Goal: Task Accomplishment & Management: Manage account settings

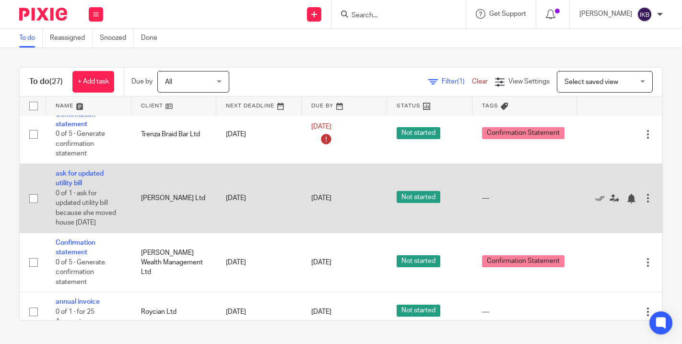
scroll to position [876, 0]
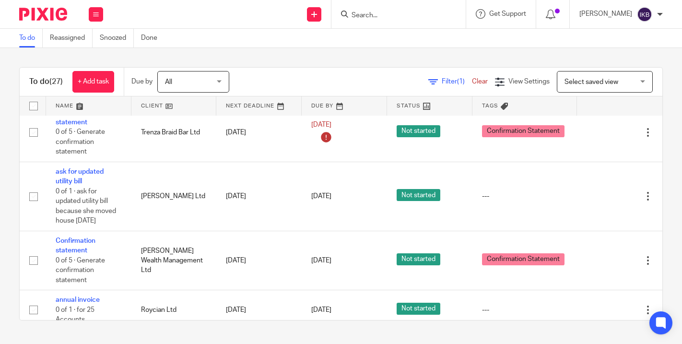
click at [350, 15] on input "Search" at bounding box center [393, 16] width 86 height 9
type input "meerk"
click at [360, 35] on link at bounding box center [408, 37] width 119 height 14
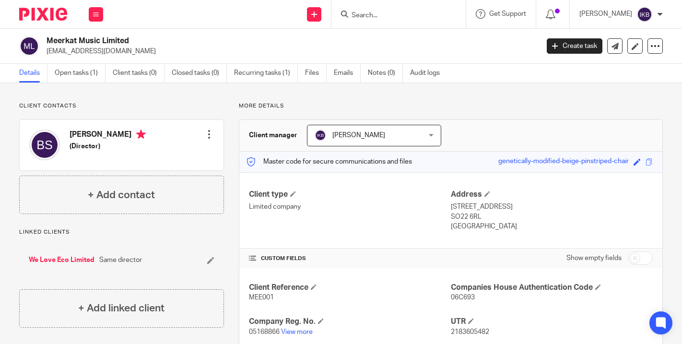
click at [52, 18] on img at bounding box center [43, 14] width 48 height 13
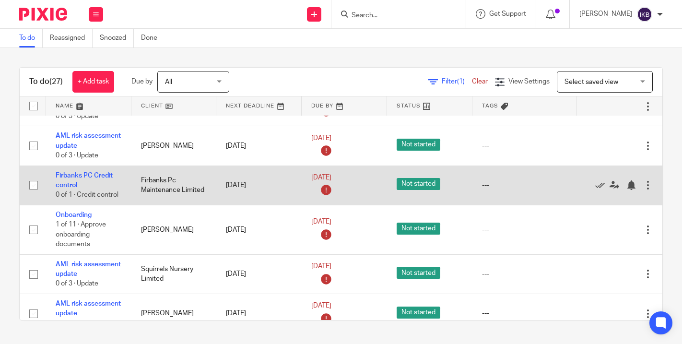
scroll to position [442, 0]
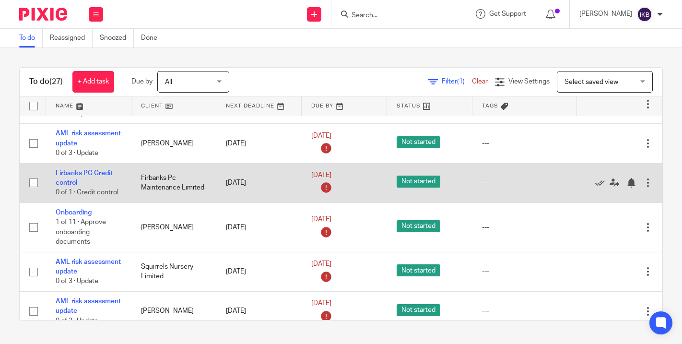
click at [649, 187] on div at bounding box center [648, 183] width 10 height 10
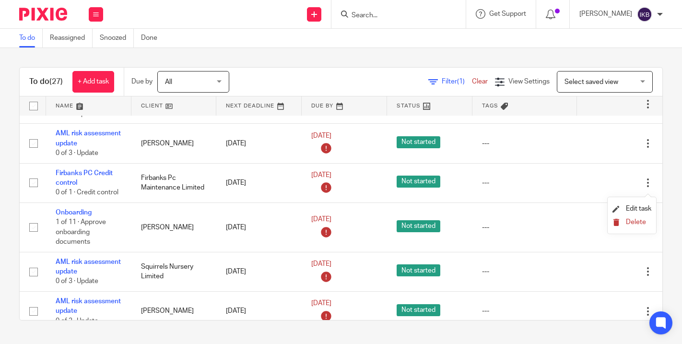
click at [628, 222] on span "Delete" at bounding box center [636, 222] width 20 height 7
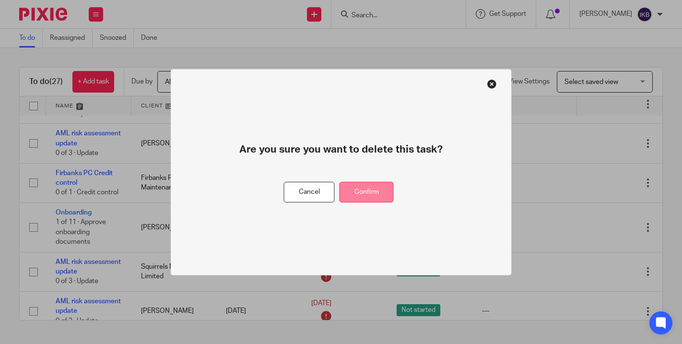
click at [375, 193] on button "Confirm" at bounding box center [366, 192] width 54 height 21
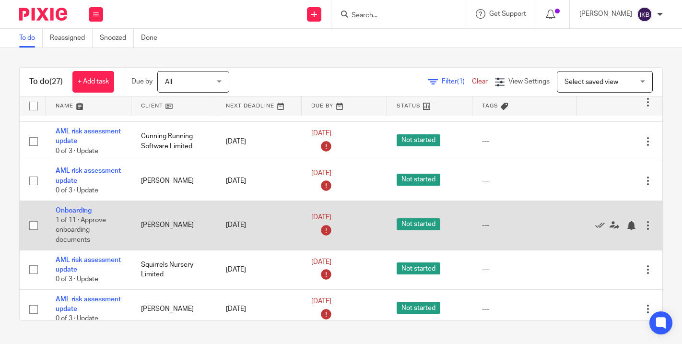
scroll to position [404, 0]
click at [87, 214] on link "Onboarding" at bounding box center [74, 211] width 36 height 7
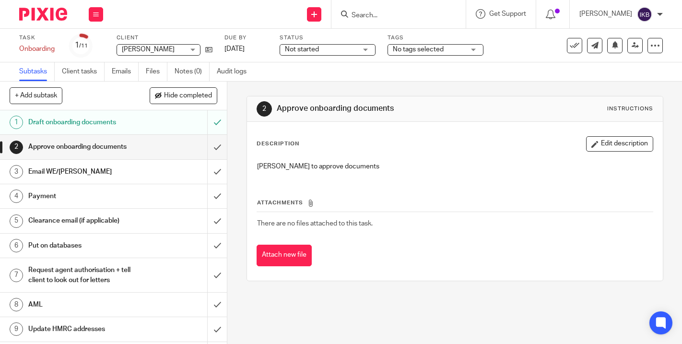
click at [352, 48] on span "Not started" at bounding box center [321, 50] width 72 height 10
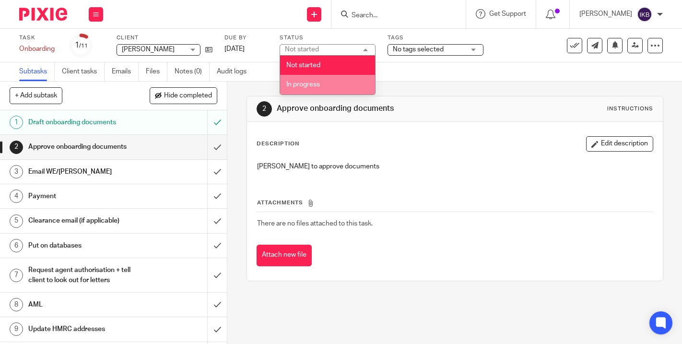
click at [343, 85] on li "In progress" at bounding box center [327, 85] width 95 height 20
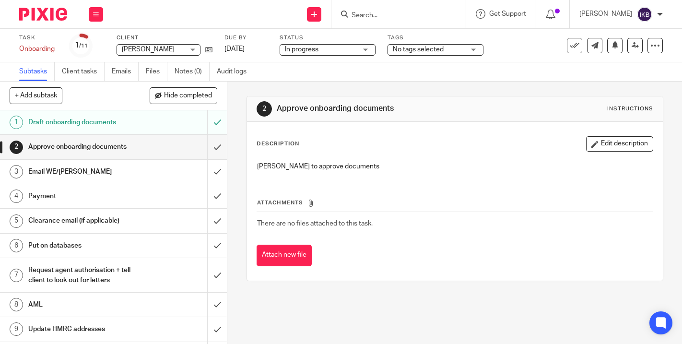
click at [417, 39] on label "Tags" at bounding box center [435, 38] width 96 height 8
click at [416, 48] on span "No tags selected" at bounding box center [418, 49] width 51 height 7
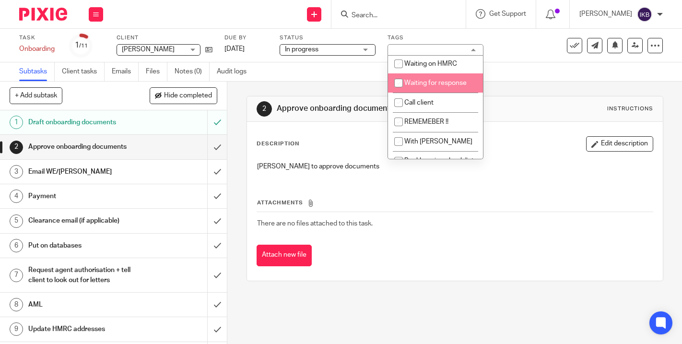
scroll to position [292, 0]
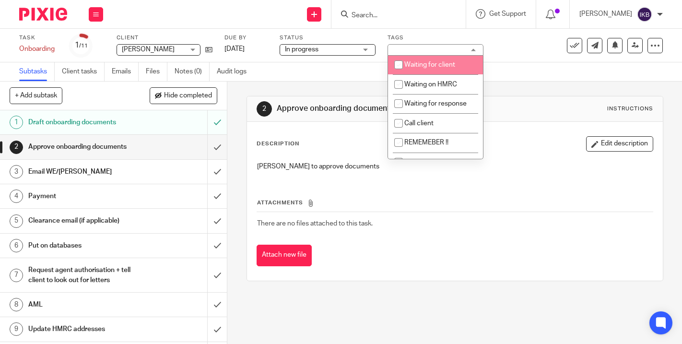
click at [431, 75] on li "Waiting for client" at bounding box center [435, 65] width 95 height 20
checkbox input "true"
click at [539, 55] on div "Task Onboarding Save Onboarding 1 /11 Client Vanessa Sham Vanessa Sham No clien…" at bounding box center [287, 45] width 536 height 23
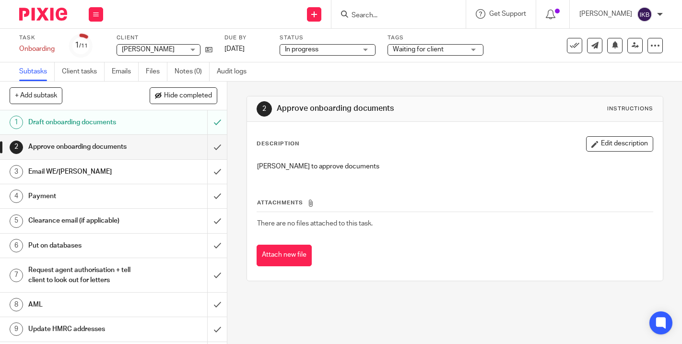
click at [38, 20] on img at bounding box center [43, 14] width 48 height 13
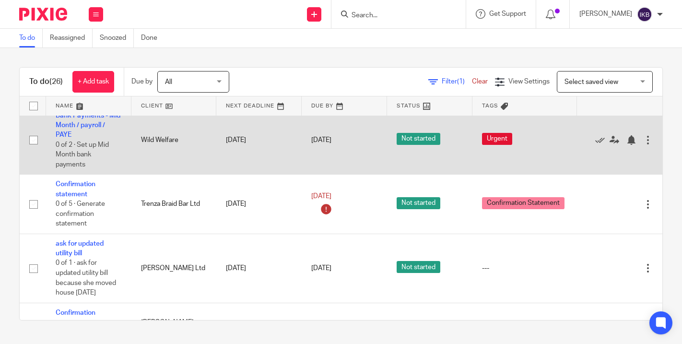
scroll to position [773, 0]
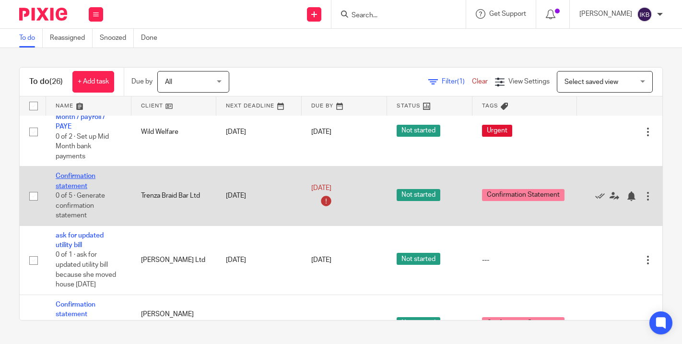
click at [76, 189] on link "Confirmation statement" at bounding box center [76, 181] width 40 height 16
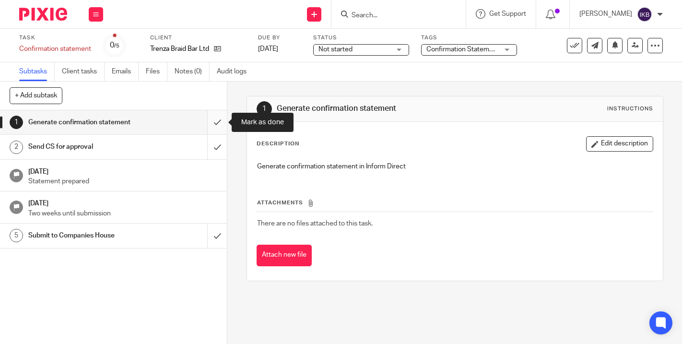
click at [213, 126] on input "submit" at bounding box center [113, 122] width 227 height 24
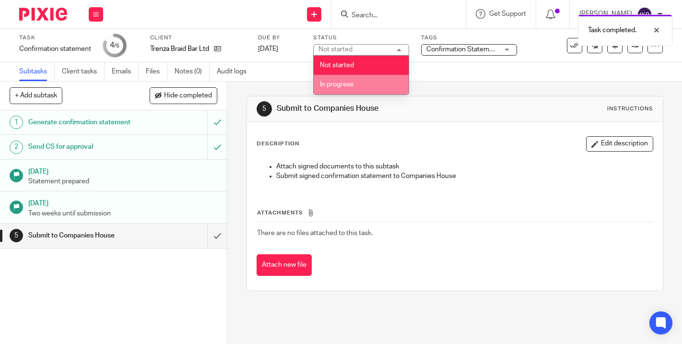
click at [359, 85] on li "In progress" at bounding box center [361, 85] width 95 height 20
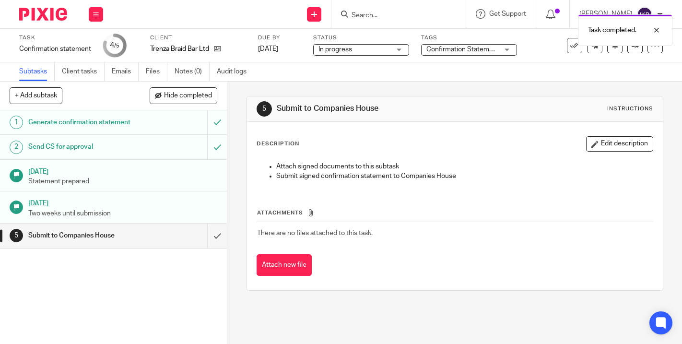
click at [454, 51] on span "Confirmation Statement" at bounding box center [462, 49] width 73 height 7
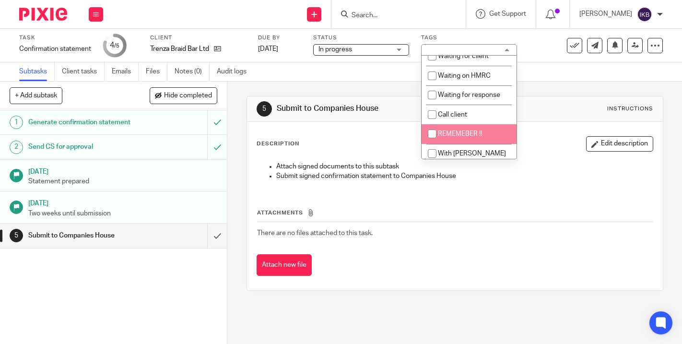
scroll to position [299, 0]
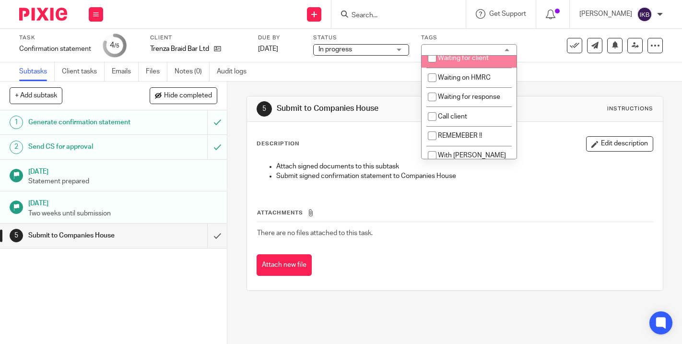
click at [459, 57] on li "Waiting for client" at bounding box center [468, 58] width 95 height 20
checkbox input "true"
click at [386, 83] on div "5 Submit to Companies House Instructions Description Edit description Attach si…" at bounding box center [454, 193] width 417 height 223
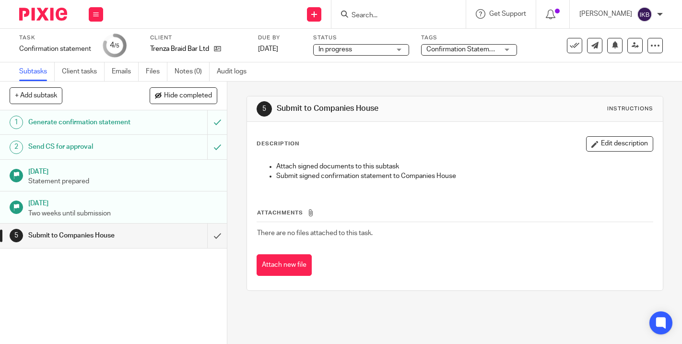
click at [53, 19] on img at bounding box center [43, 14] width 48 height 13
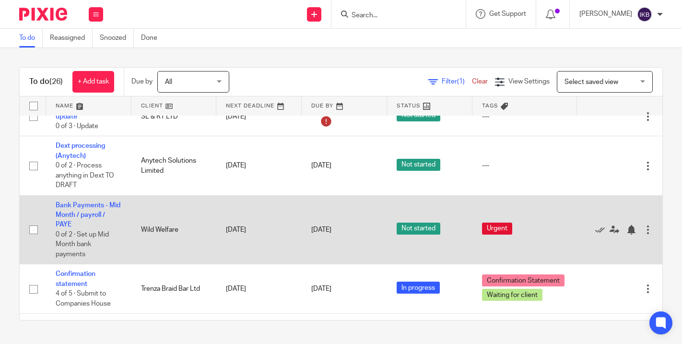
scroll to position [673, 0]
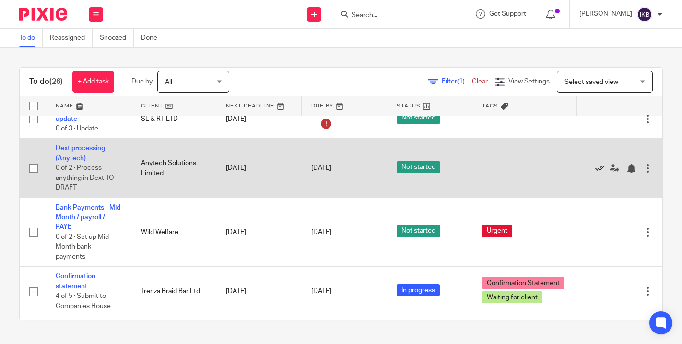
click at [601, 172] on icon at bounding box center [600, 169] width 10 height 10
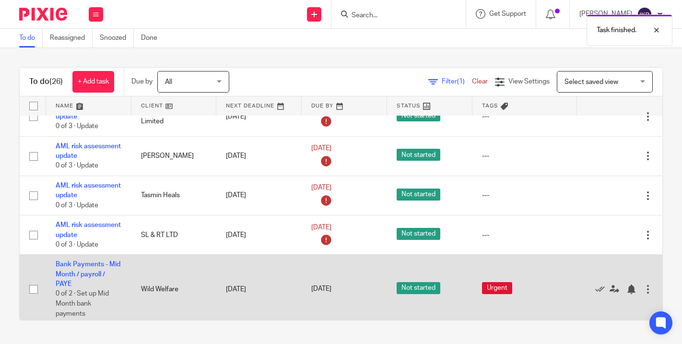
scroll to position [554, 0]
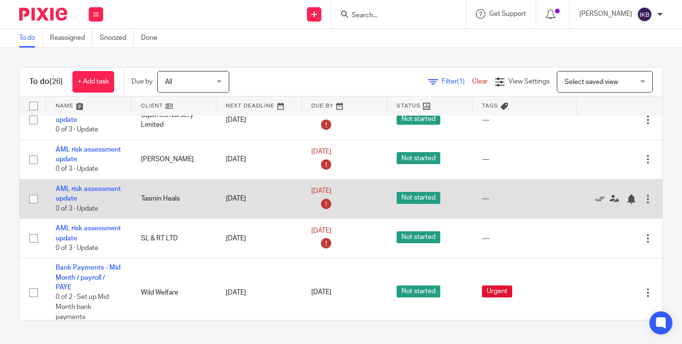
click at [647, 203] on div at bounding box center [648, 199] width 10 height 10
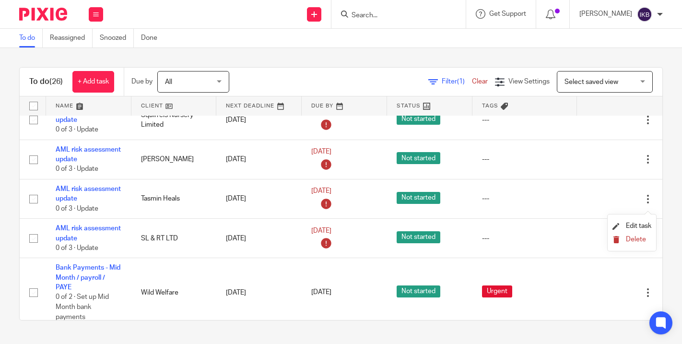
click at [624, 239] on button "Delete" at bounding box center [631, 240] width 39 height 8
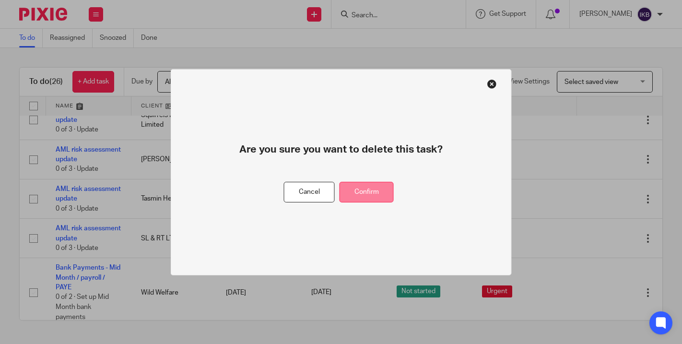
click at [380, 188] on button "Confirm" at bounding box center [366, 192] width 54 height 21
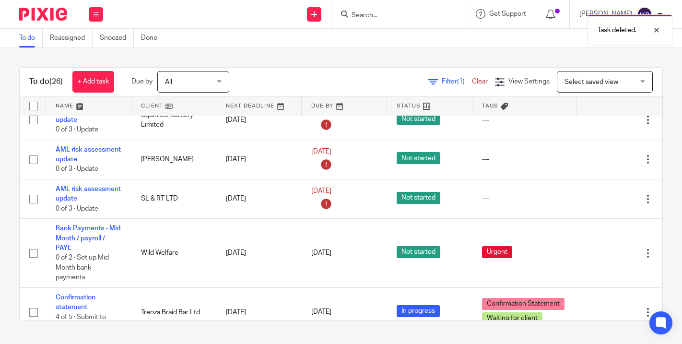
click at [350, 18] on div "Task deleted." at bounding box center [506, 28] width 331 height 36
click at [350, 15] on input "Search" at bounding box center [393, 16] width 86 height 9
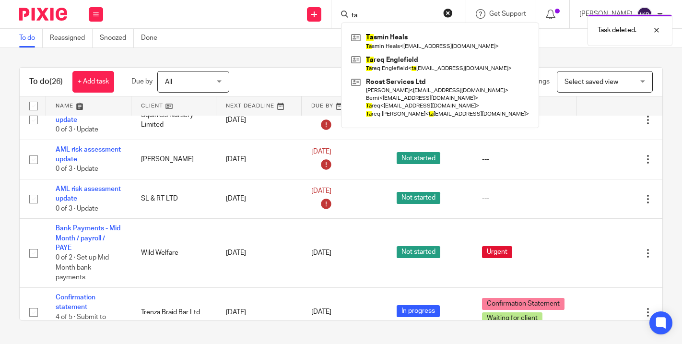
type input "ta"
click at [358, 39] on div "Task deleted." at bounding box center [506, 28] width 331 height 36
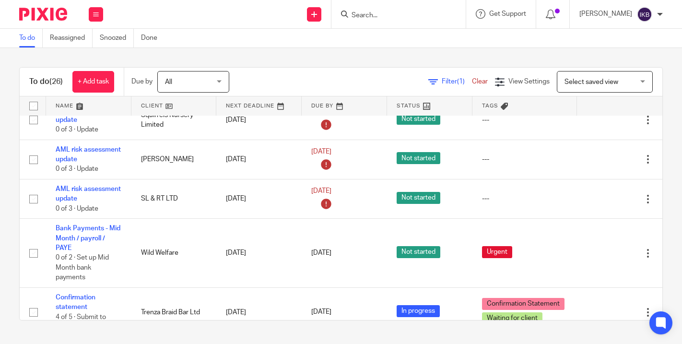
click at [350, 15] on input "Search" at bounding box center [393, 16] width 86 height 9
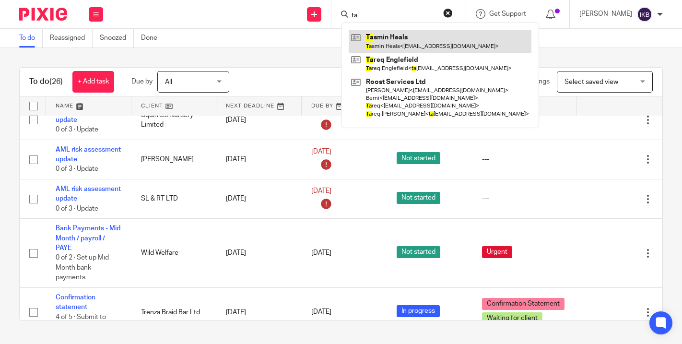
type input "ta"
click at [366, 38] on link at bounding box center [440, 41] width 183 height 22
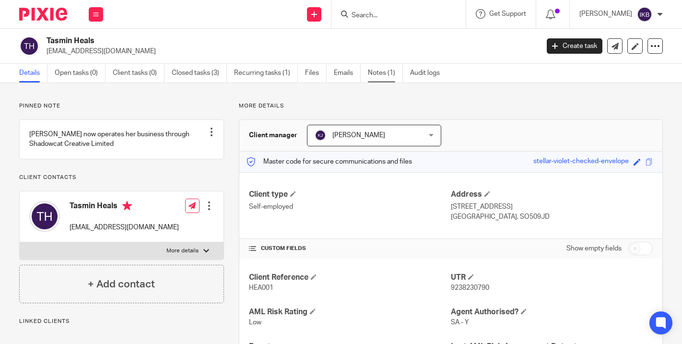
click at [380, 76] on link "Notes (1)" at bounding box center [385, 73] width 35 height 19
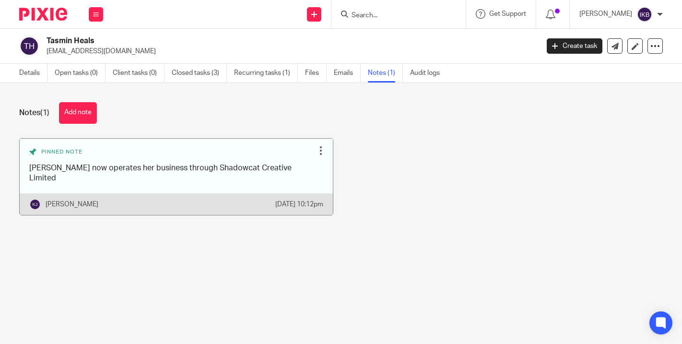
click at [322, 150] on div at bounding box center [321, 151] width 10 height 10
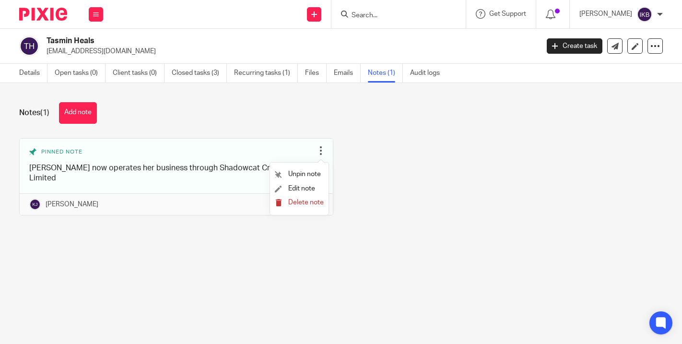
click at [303, 205] on span "Delete note" at bounding box center [305, 202] width 35 height 7
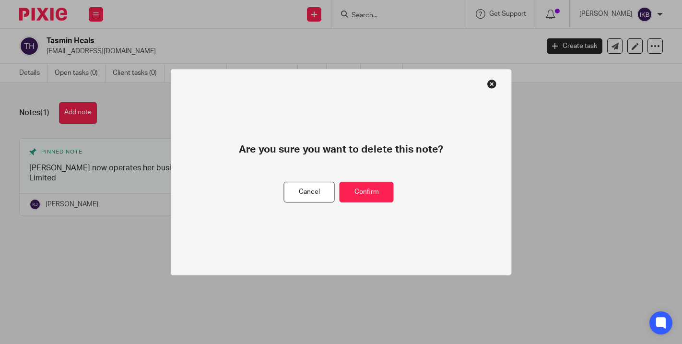
click at [492, 83] on button at bounding box center [492, 84] width 10 height 10
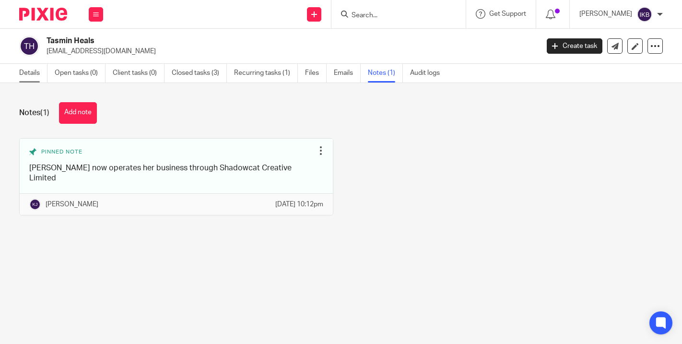
click at [19, 74] on link "Details" at bounding box center [33, 73] width 28 height 19
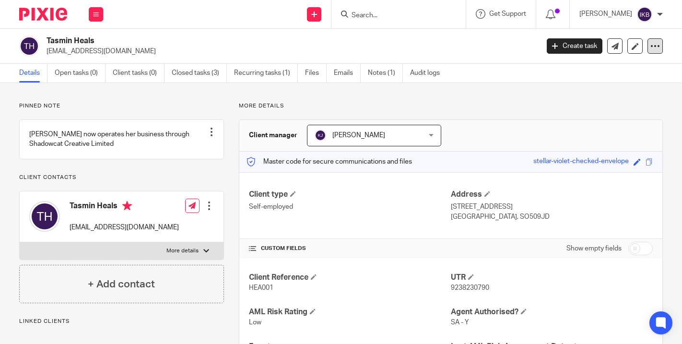
click at [651, 41] on div at bounding box center [654, 45] width 15 height 15
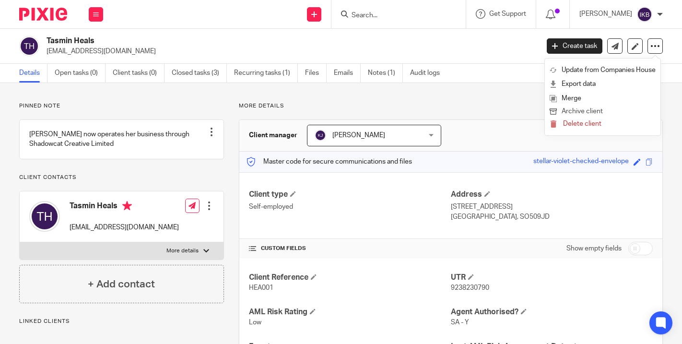
click at [583, 115] on button "Archive client" at bounding box center [602, 111] width 106 height 12
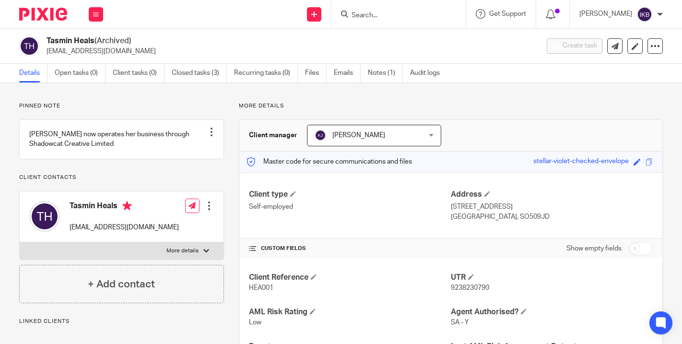
click at [356, 15] on input "Search" at bounding box center [393, 16] width 86 height 9
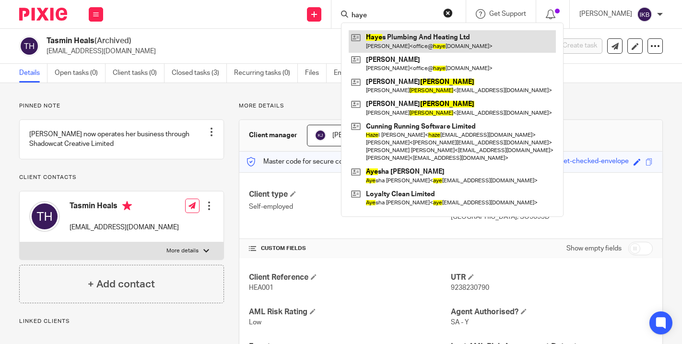
type input "haye"
click at [378, 35] on link at bounding box center [452, 41] width 207 height 22
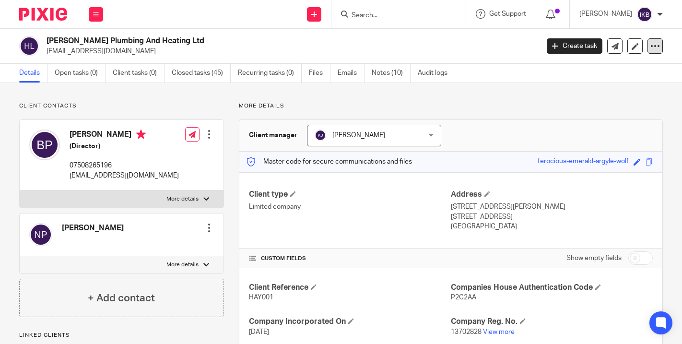
click at [654, 49] on icon at bounding box center [655, 46] width 10 height 10
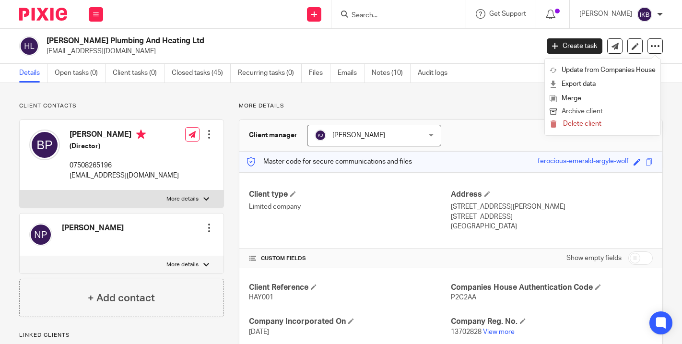
click at [589, 110] on button "Archive client" at bounding box center [602, 111] width 106 height 12
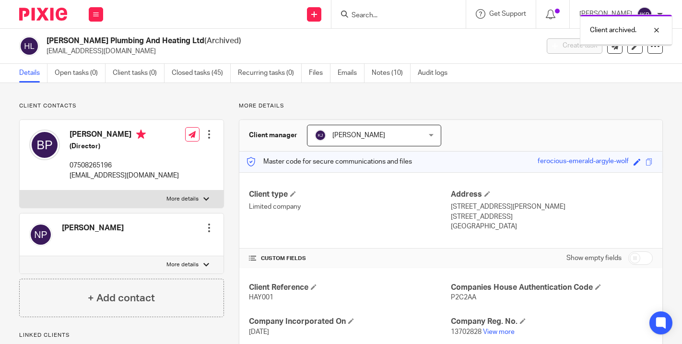
click at [394, 13] on div "Client archived." at bounding box center [506, 28] width 331 height 36
click at [335, 23] on div at bounding box center [398, 14] width 134 height 28
click at [350, 17] on input "Search" at bounding box center [393, 16] width 86 height 9
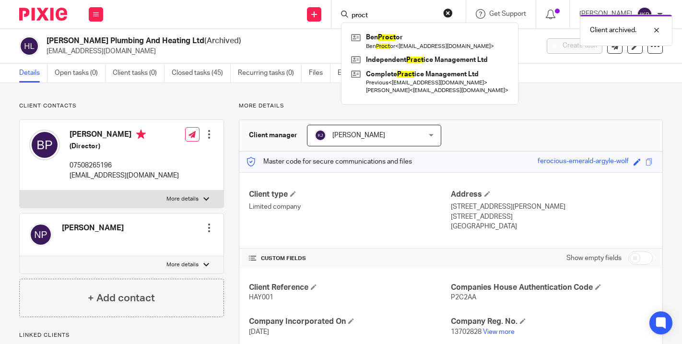
type input "proct"
click at [358, 39] on div "Client archived." at bounding box center [506, 28] width 331 height 36
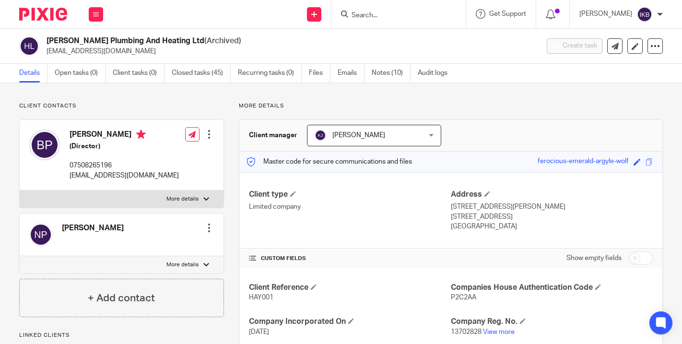
click at [350, 14] on input "Search" at bounding box center [393, 16] width 86 height 9
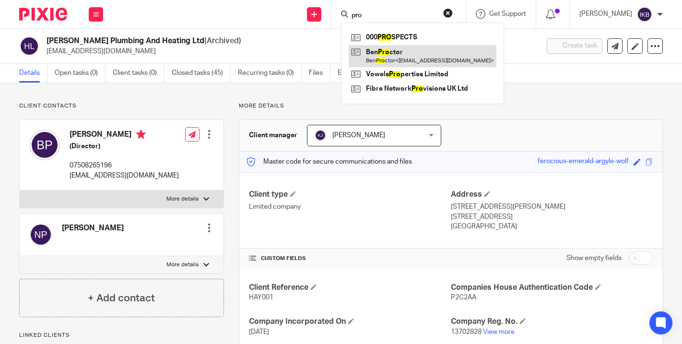
type input "pro"
click at [355, 52] on link at bounding box center [423, 56] width 148 height 22
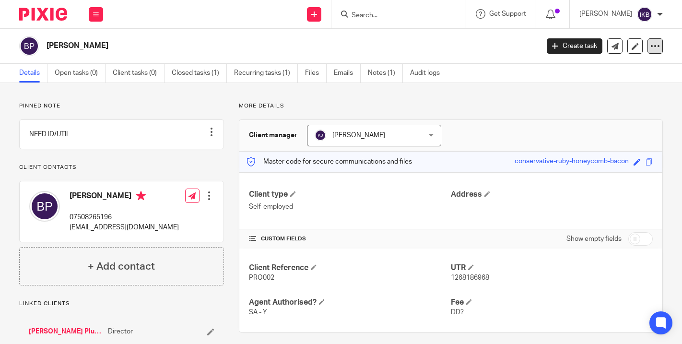
click at [651, 49] on icon at bounding box center [655, 46] width 10 height 10
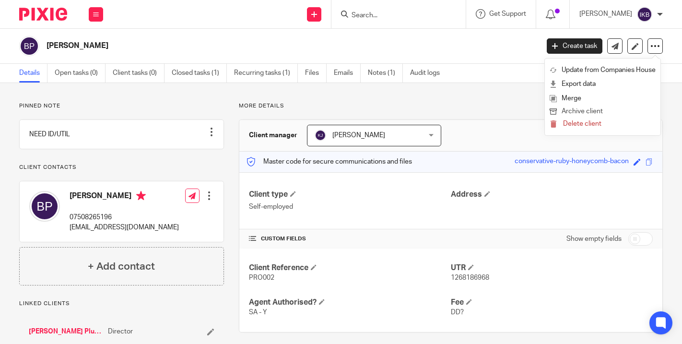
click at [587, 111] on button "Archive client" at bounding box center [602, 111] width 106 height 12
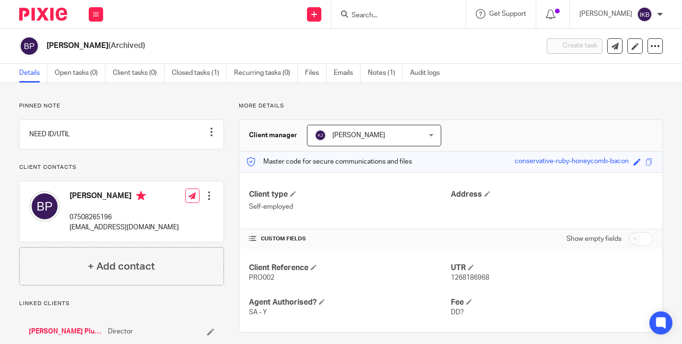
click at [45, 12] on img at bounding box center [43, 14] width 48 height 13
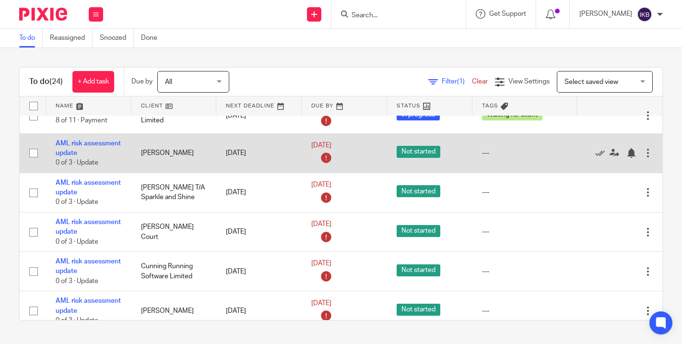
scroll to position [278, 0]
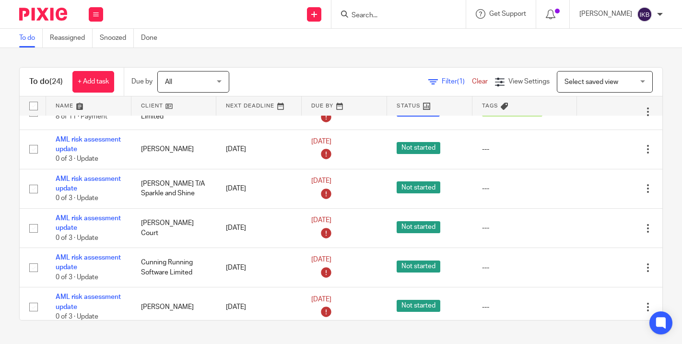
click at [350, 14] on input "Search" at bounding box center [393, 16] width 86 height 9
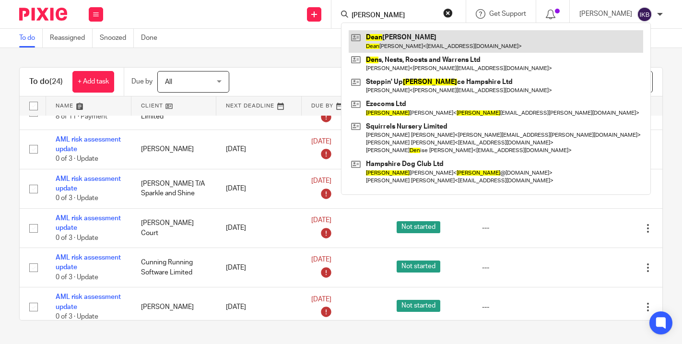
type input "dean"
click at [360, 39] on link at bounding box center [496, 41] width 294 height 22
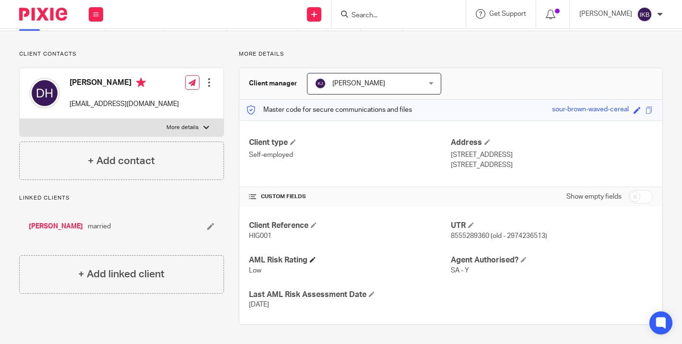
scroll to position [50, 0]
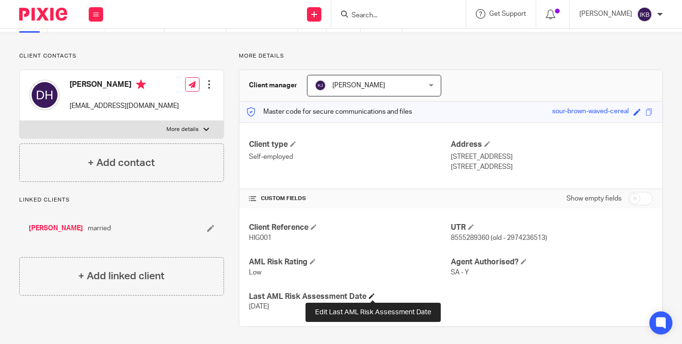
click at [372, 294] on span at bounding box center [372, 296] width 6 height 6
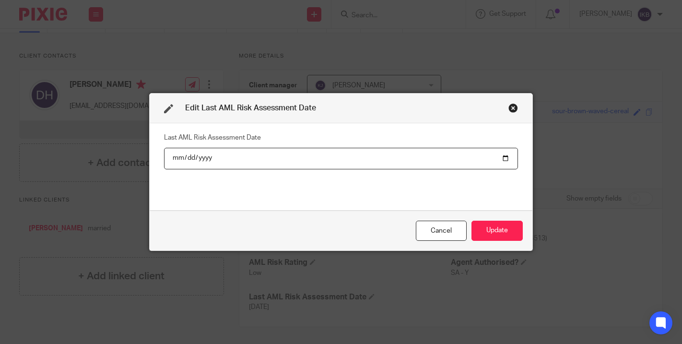
click at [210, 161] on input "[DATE]" at bounding box center [341, 159] width 354 height 22
type input "[DATE]"
click at [497, 231] on button "Update" at bounding box center [496, 231] width 51 height 21
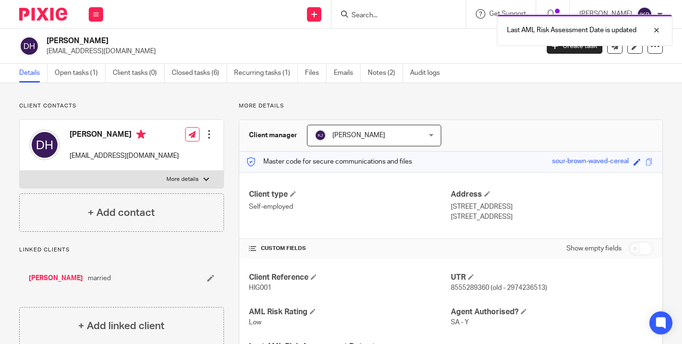
scroll to position [0, 0]
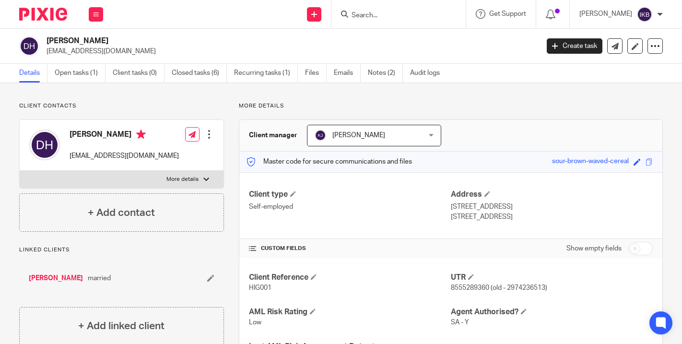
click at [43, 11] on img at bounding box center [43, 14] width 48 height 13
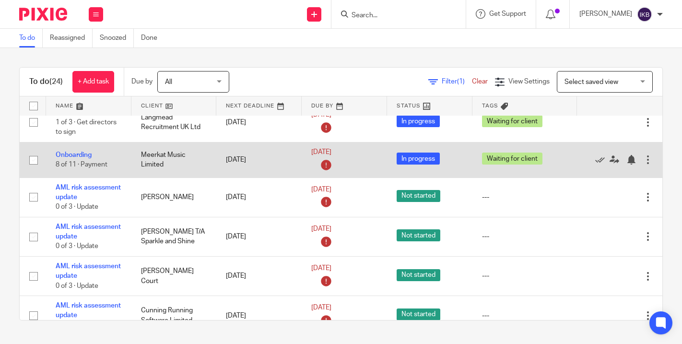
scroll to position [235, 0]
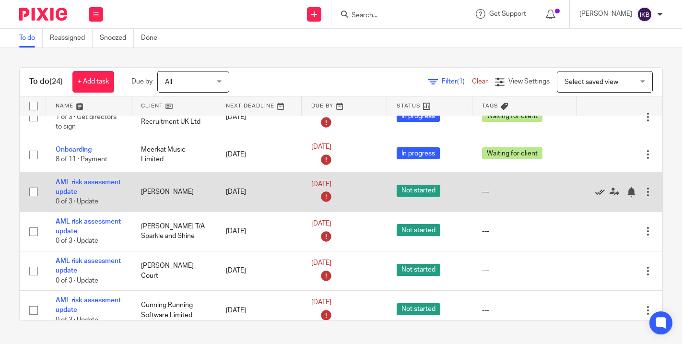
click at [600, 194] on icon at bounding box center [600, 192] width 10 height 10
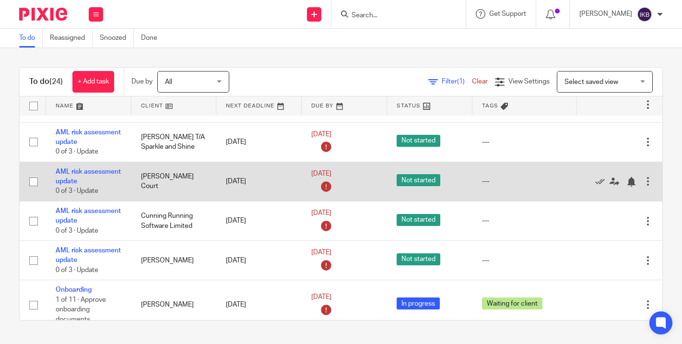
scroll to position [289, 0]
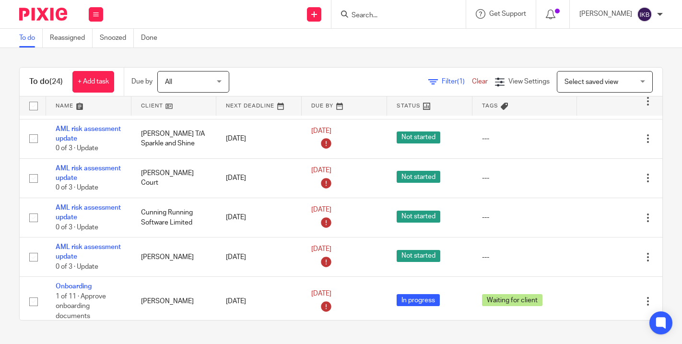
click at [350, 12] on input "Search" at bounding box center [393, 16] width 86 height 9
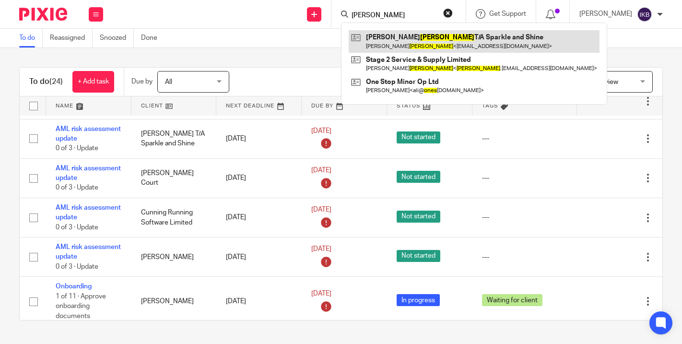
type input "jones"
click at [367, 35] on link at bounding box center [474, 41] width 251 height 22
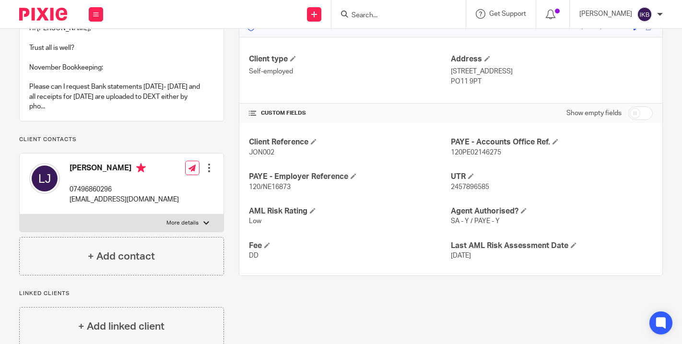
scroll to position [143, 0]
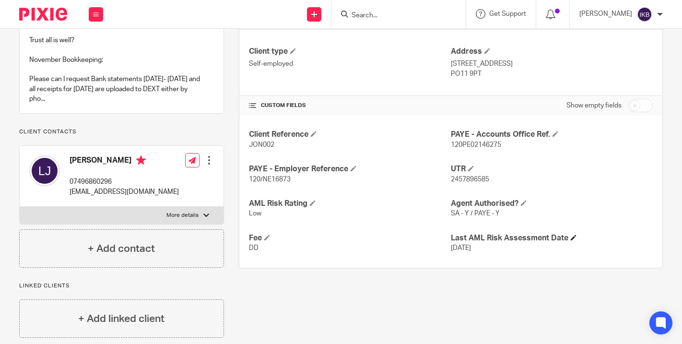
click at [572, 233] on h4 "Last AML Risk Assessment Date" at bounding box center [552, 238] width 202 height 10
click at [574, 234] on span at bounding box center [574, 237] width 6 height 6
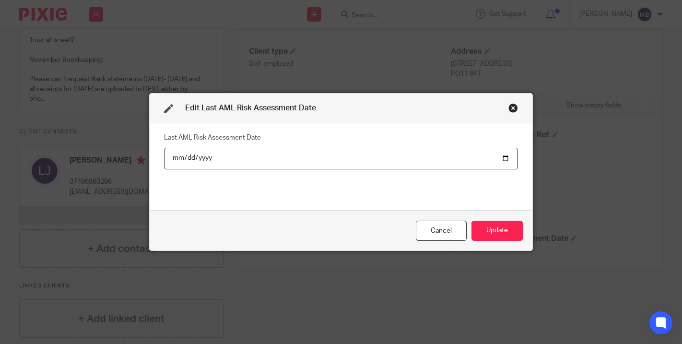
click at [203, 159] on input "[DATE]" at bounding box center [341, 159] width 354 height 22
type input "[DATE]"
click at [497, 231] on button "Update" at bounding box center [496, 231] width 51 height 21
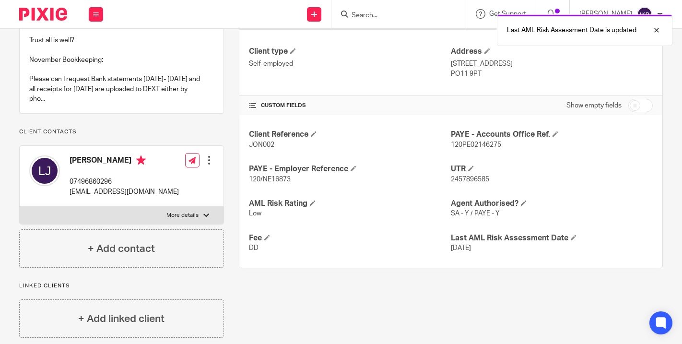
click at [59, 17] on img at bounding box center [43, 14] width 48 height 13
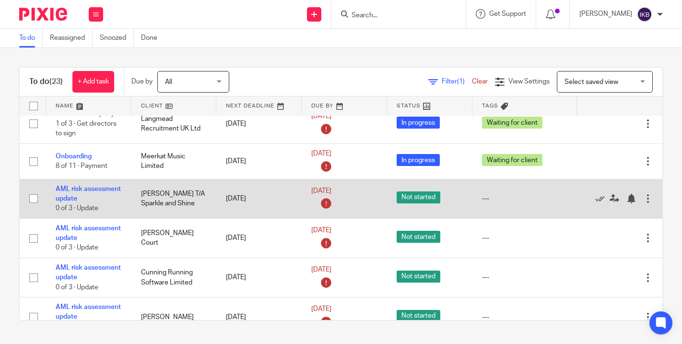
scroll to position [237, 0]
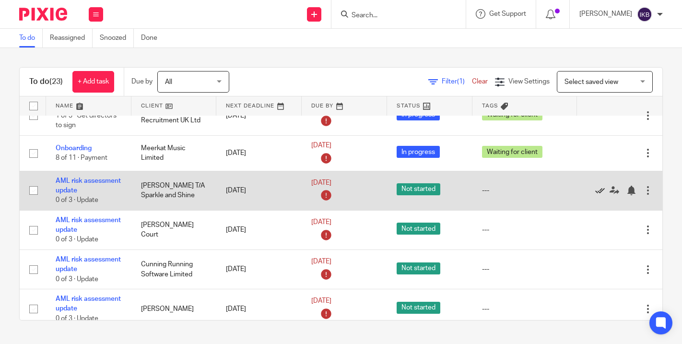
click at [597, 194] on icon at bounding box center [600, 191] width 10 height 10
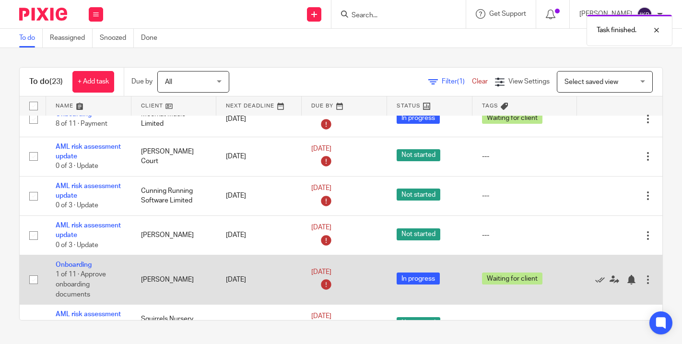
scroll to position [268, 0]
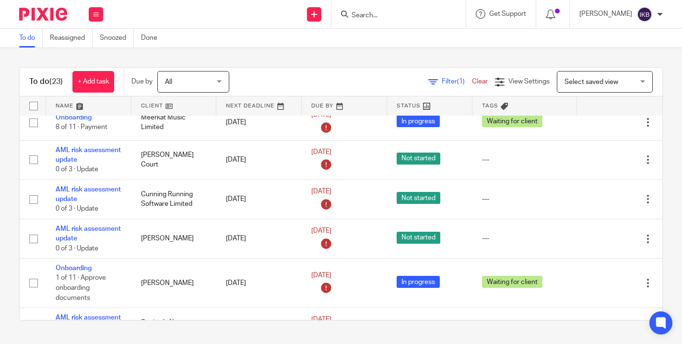
click at [356, 15] on input "Search" at bounding box center [393, 16] width 86 height 9
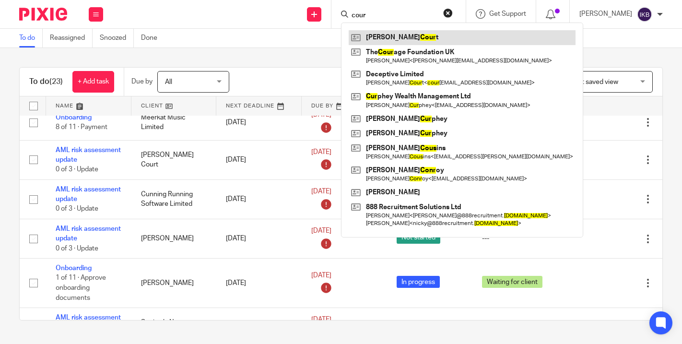
type input "cour"
click at [362, 34] on link at bounding box center [462, 37] width 227 height 14
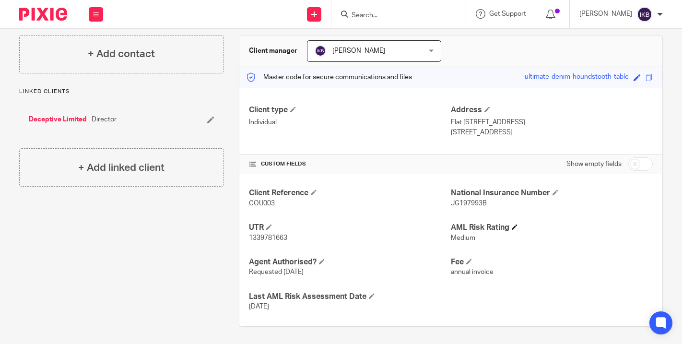
scroll to position [84, 0]
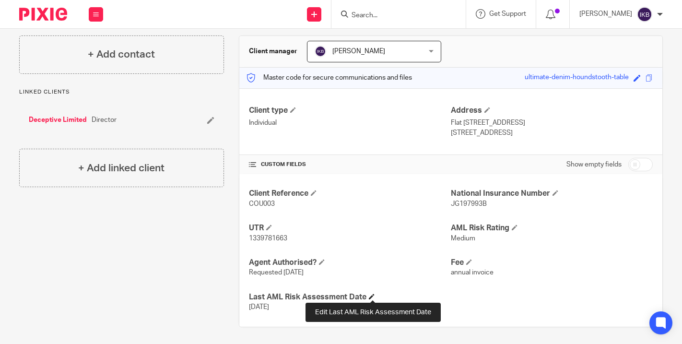
click at [373, 295] on span at bounding box center [372, 296] width 6 height 6
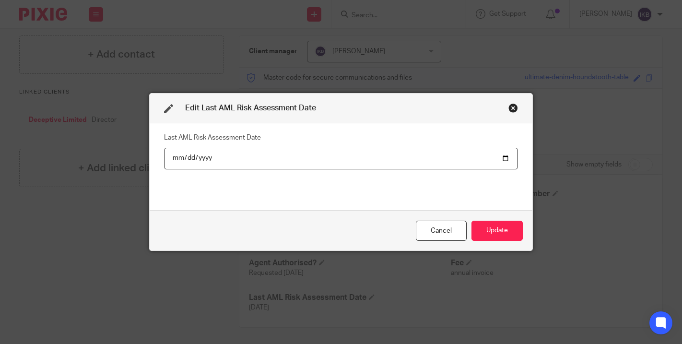
click at [201, 158] on input "2024-10-02" at bounding box center [341, 159] width 354 height 22
type input "2025-10-02"
click at [497, 231] on button "Update" at bounding box center [496, 231] width 51 height 21
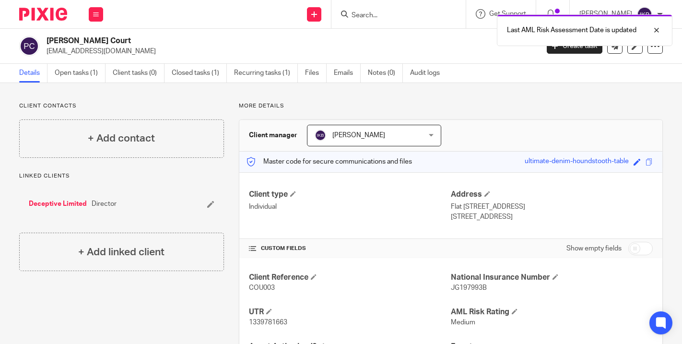
scroll to position [0, 0]
click at [44, 15] on img at bounding box center [43, 14] width 48 height 13
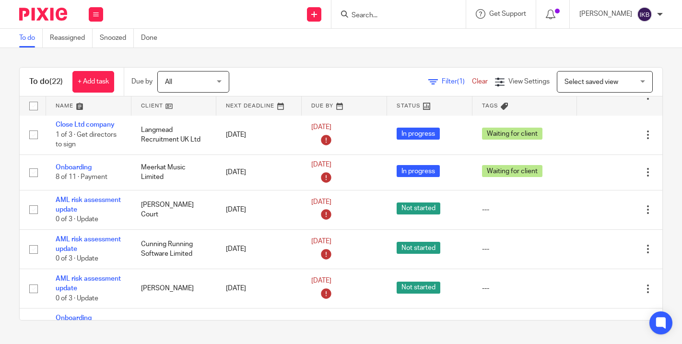
scroll to position [223, 0]
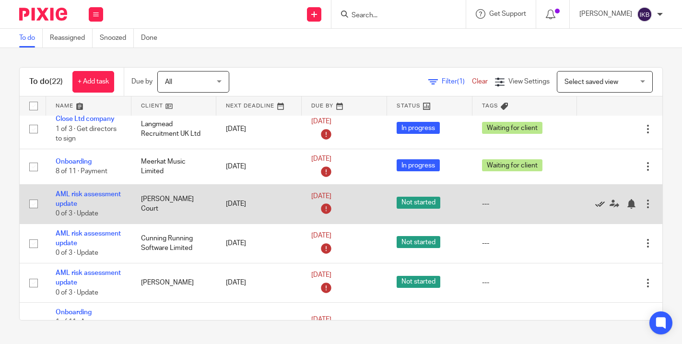
click at [601, 209] on icon at bounding box center [600, 204] width 10 height 10
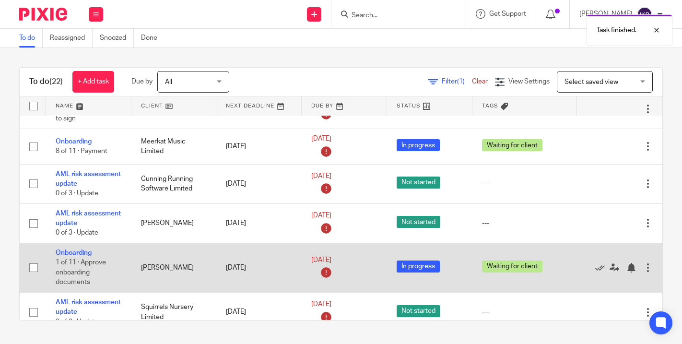
scroll to position [237, 0]
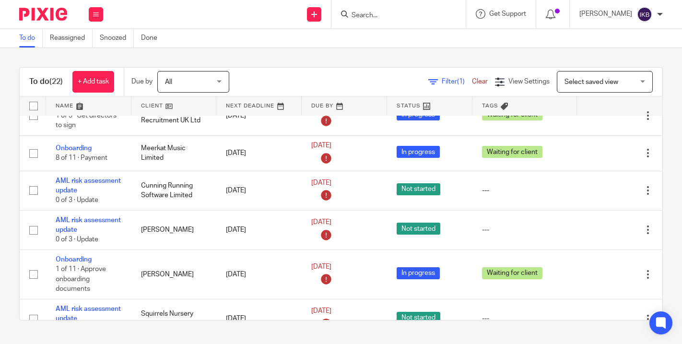
click at [357, 16] on input "Search" at bounding box center [393, 16] width 86 height 9
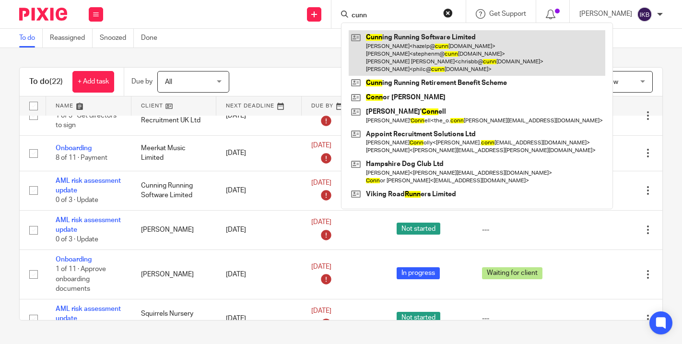
type input "cunn"
click at [388, 52] on link at bounding box center [477, 53] width 257 height 46
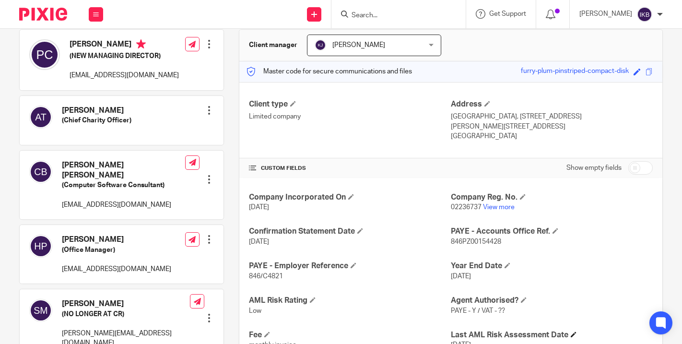
scroll to position [148, 0]
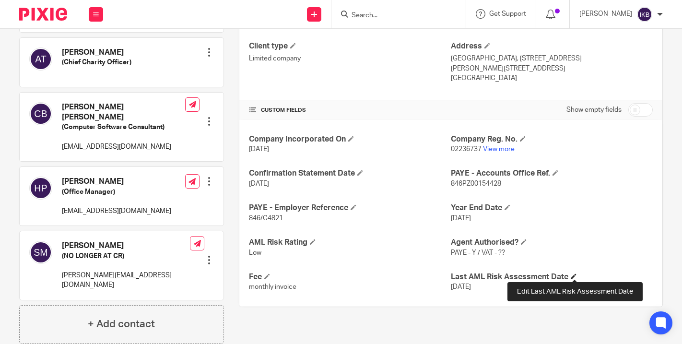
click at [575, 273] on span at bounding box center [574, 276] width 6 height 6
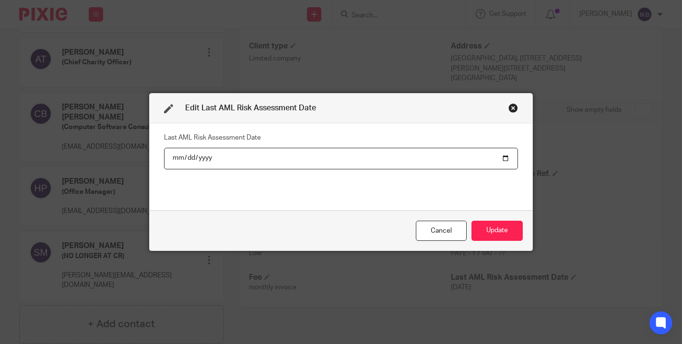
click at [204, 156] on input "2024-10-03" at bounding box center [341, 159] width 354 height 22
type input "2025-10-03"
click at [497, 231] on button "Update" at bounding box center [496, 231] width 51 height 21
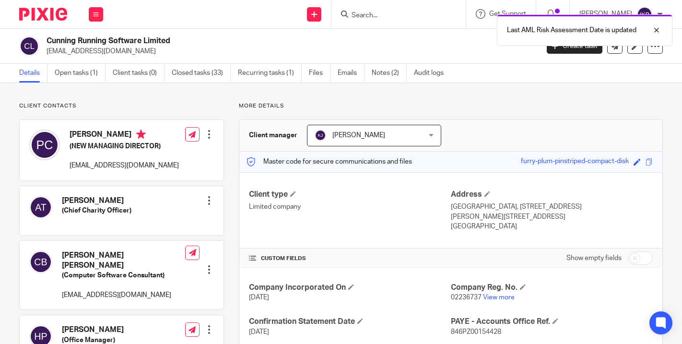
scroll to position [0, 0]
click at [44, 10] on img at bounding box center [43, 14] width 48 height 13
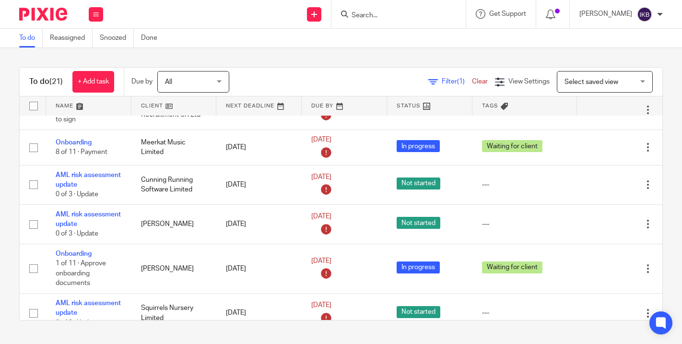
scroll to position [257, 0]
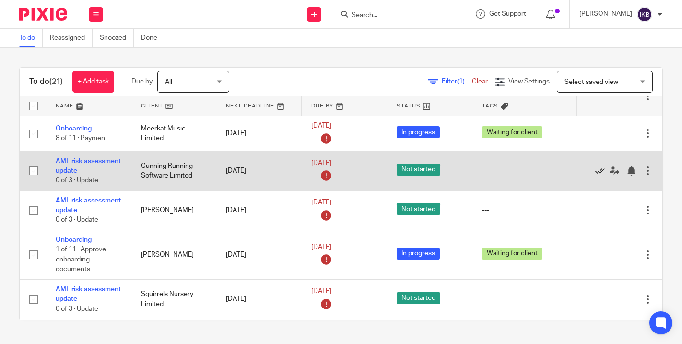
click at [599, 173] on icon at bounding box center [600, 171] width 10 height 10
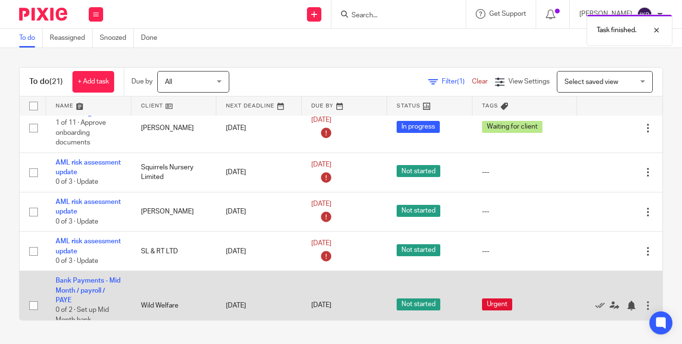
scroll to position [333, 0]
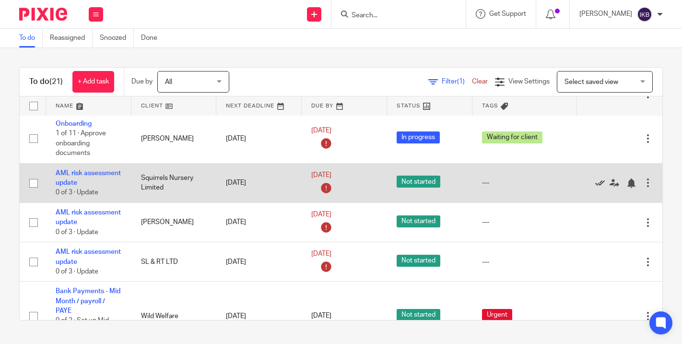
click at [598, 188] on icon at bounding box center [600, 183] width 10 height 10
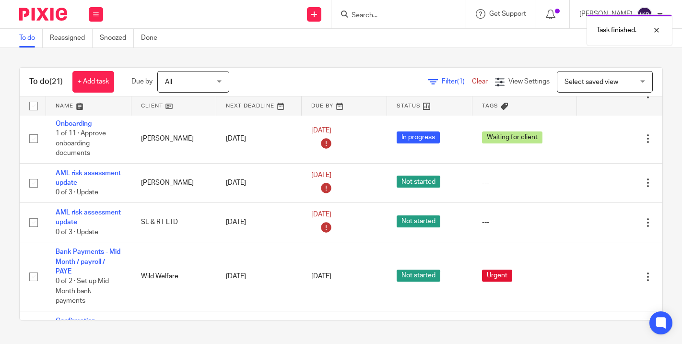
click at [350, 15] on div "Task finished." at bounding box center [506, 28] width 331 height 36
click at [350, 12] on input "Search" at bounding box center [393, 16] width 86 height 9
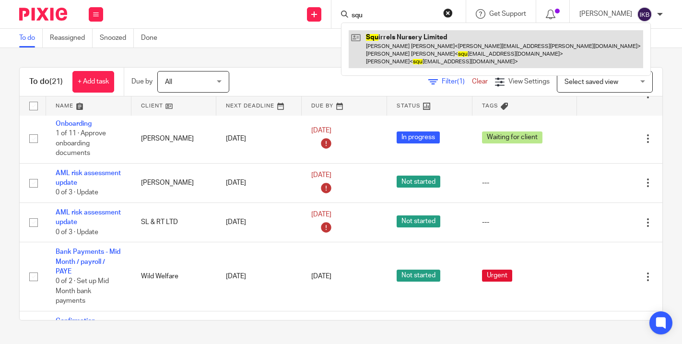
type input "squ"
click at [365, 42] on link at bounding box center [496, 49] width 294 height 38
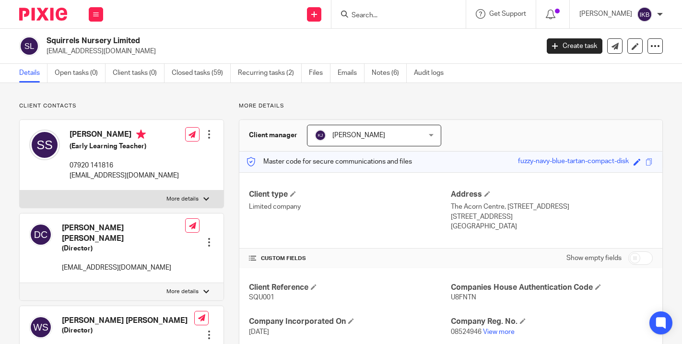
scroll to position [217, 0]
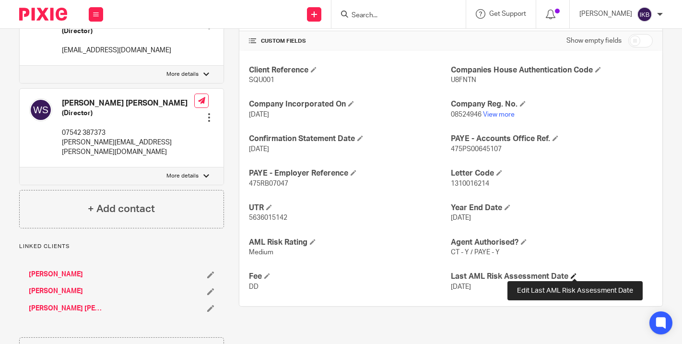
click at [572, 274] on span at bounding box center [574, 276] width 6 height 6
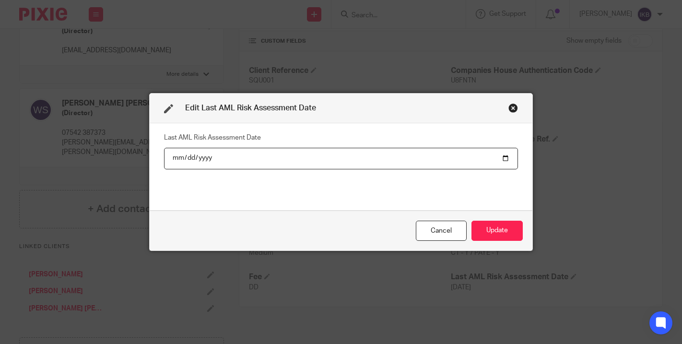
click at [208, 155] on input "[DATE]" at bounding box center [341, 159] width 354 height 22
type input "[DATE]"
click at [497, 231] on button "Update" at bounding box center [496, 231] width 51 height 21
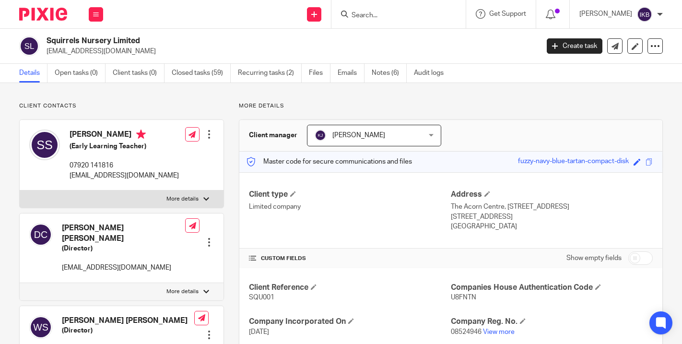
scroll to position [0, 0]
click at [61, 10] on img at bounding box center [43, 14] width 48 height 13
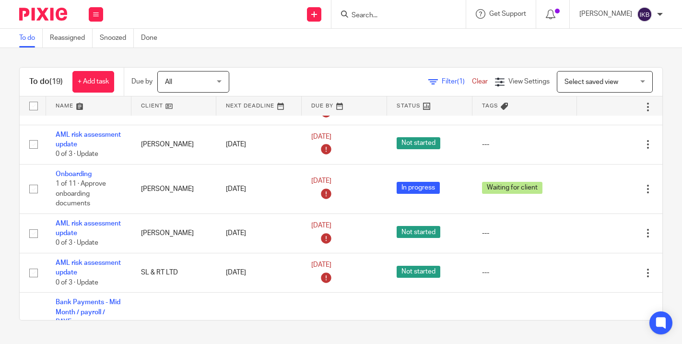
scroll to position [282, 0]
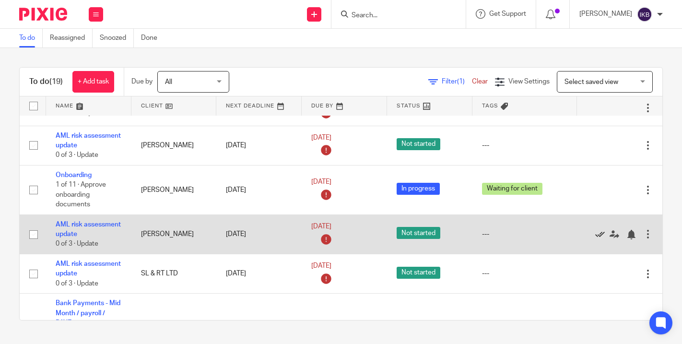
click at [597, 237] on icon at bounding box center [600, 235] width 10 height 10
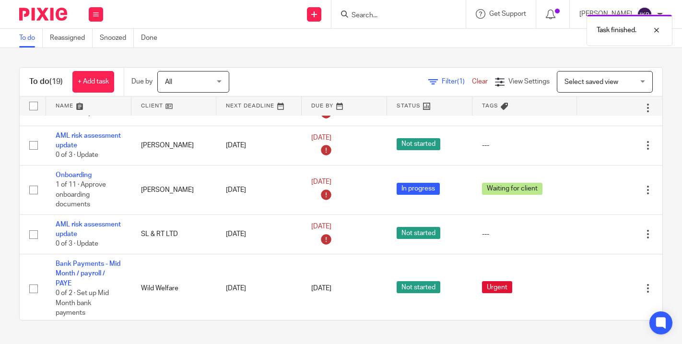
click at [350, 19] on input "Search" at bounding box center [393, 16] width 86 height 9
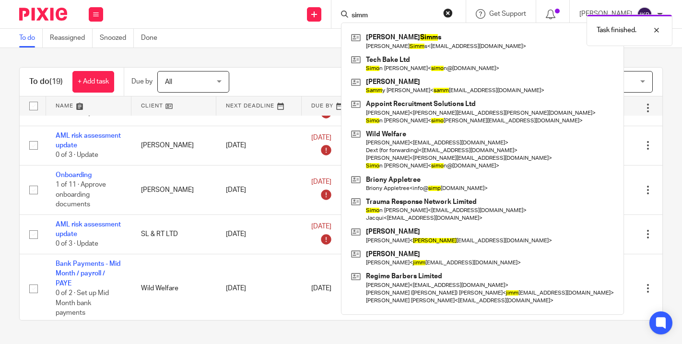
type input "simm"
click at [376, 40] on div "Task finished." at bounding box center [506, 28] width 331 height 36
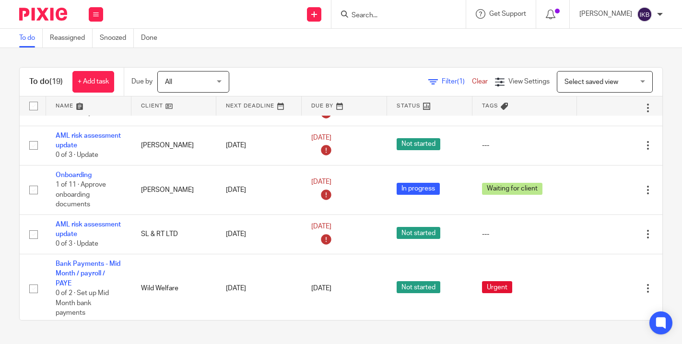
click at [356, 16] on input "Search" at bounding box center [393, 16] width 86 height 9
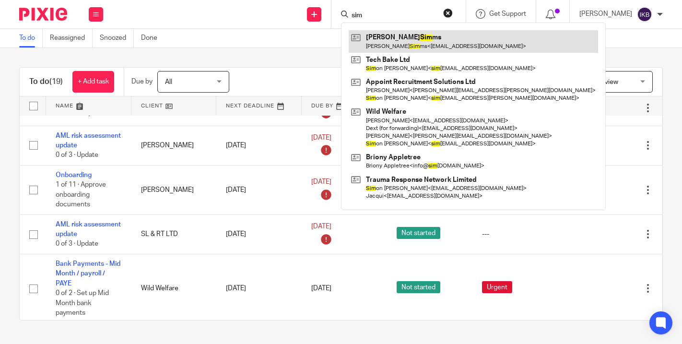
type input "sim"
click at [380, 41] on link at bounding box center [473, 41] width 249 height 22
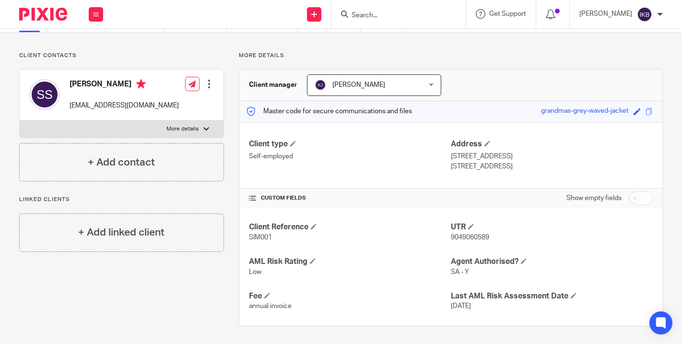
scroll to position [50, 0]
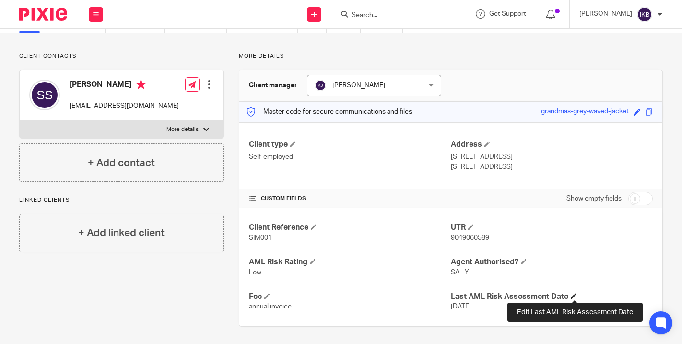
click at [574, 293] on span at bounding box center [574, 296] width 6 height 6
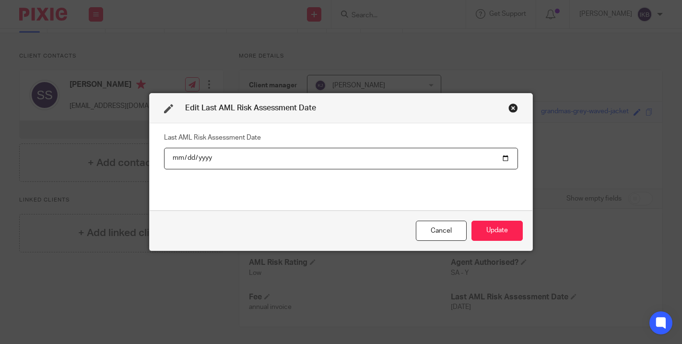
click at [202, 158] on input "2024-10-08" at bounding box center [341, 159] width 354 height 22
type input "2025-10-08"
click at [497, 231] on button "Update" at bounding box center [496, 231] width 51 height 21
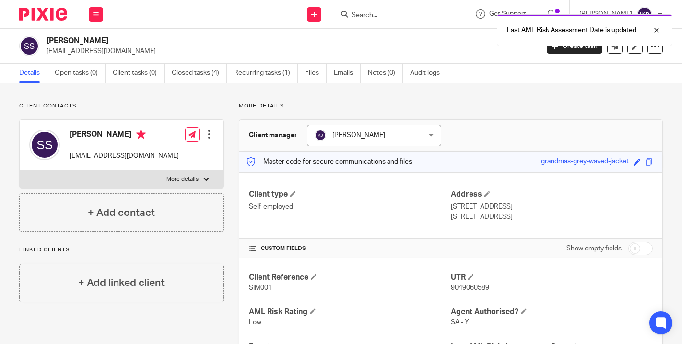
scroll to position [0, 0]
click at [58, 17] on img at bounding box center [43, 14] width 48 height 13
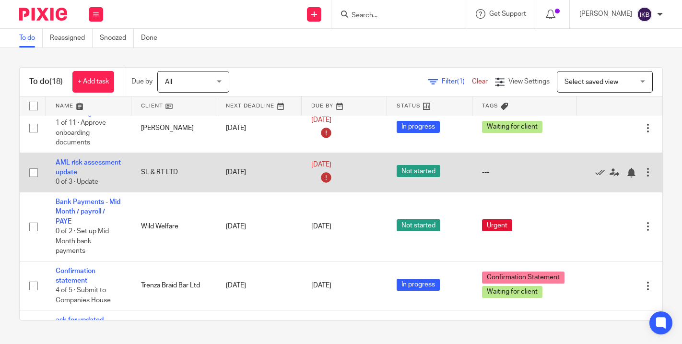
scroll to position [359, 0]
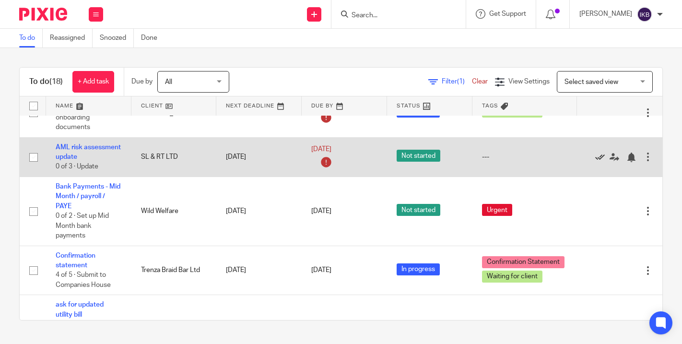
click at [596, 162] on icon at bounding box center [600, 157] width 10 height 10
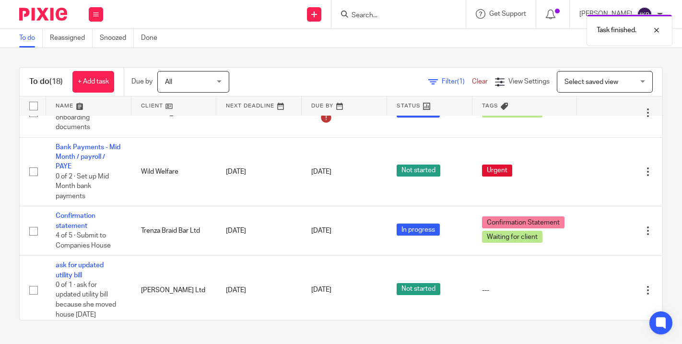
click at [343, 12] on div "Task finished." at bounding box center [506, 28] width 331 height 36
click at [350, 15] on input "Search" at bounding box center [393, 16] width 86 height 9
type input "sl"
click at [353, 34] on div "Task finished." at bounding box center [506, 28] width 331 height 36
click at [350, 14] on input "Search" at bounding box center [393, 16] width 86 height 9
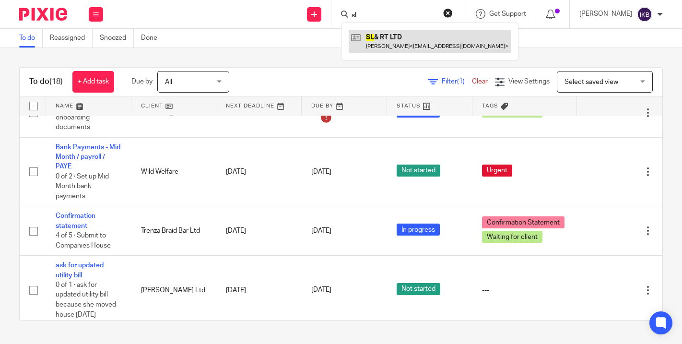
type input "sl"
click at [350, 45] on link at bounding box center [430, 41] width 162 height 22
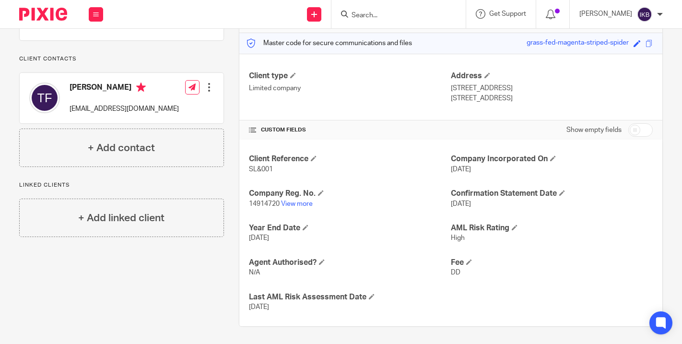
scroll to position [118, 0]
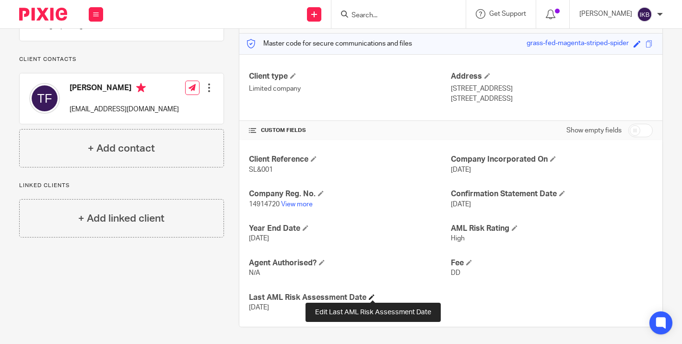
click at [371, 295] on span at bounding box center [372, 297] width 6 height 6
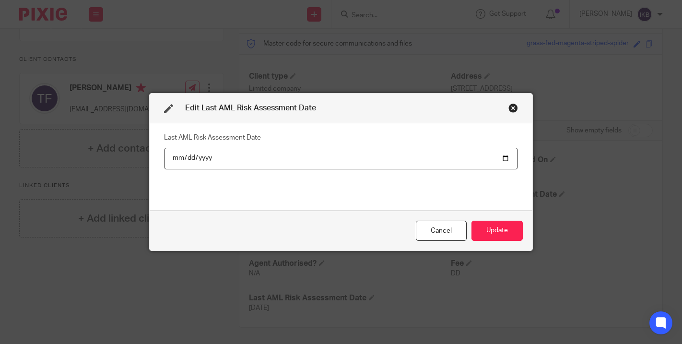
click at [204, 156] on input "2024-10-10" at bounding box center [341, 159] width 354 height 22
type input "2025-10-10"
click at [497, 231] on button "Update" at bounding box center [496, 231] width 51 height 21
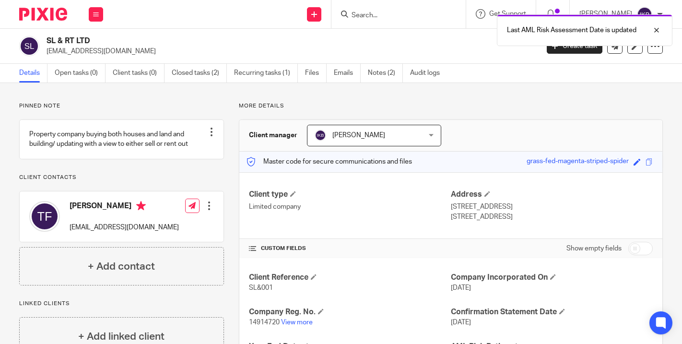
scroll to position [0, 0]
click at [58, 20] on img at bounding box center [43, 14] width 48 height 13
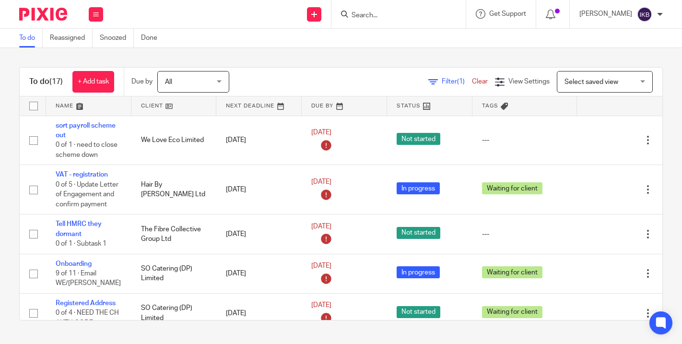
click at [350, 12] on input "Search" at bounding box center [393, 16] width 86 height 9
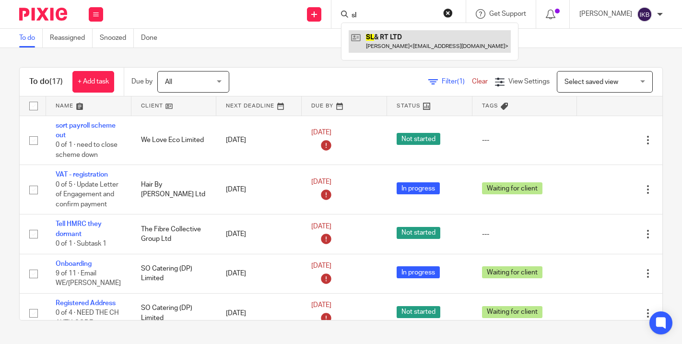
type input "sl"
click at [388, 32] on link at bounding box center [430, 41] width 162 height 22
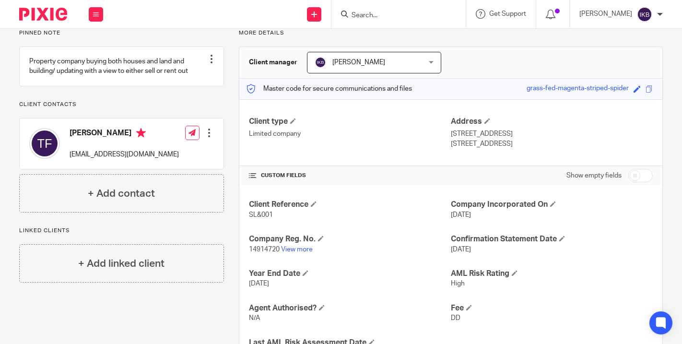
scroll to position [43, 0]
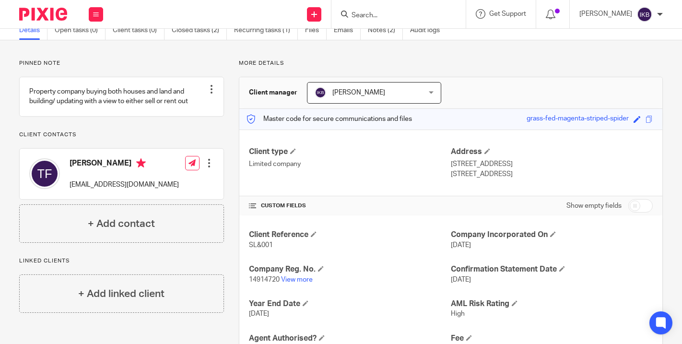
click at [42, 1] on div at bounding box center [39, 14] width 79 height 28
click at [42, 19] on img at bounding box center [43, 14] width 48 height 13
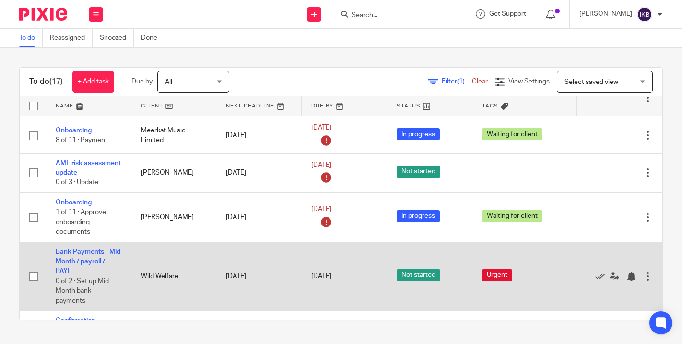
scroll to position [257, 0]
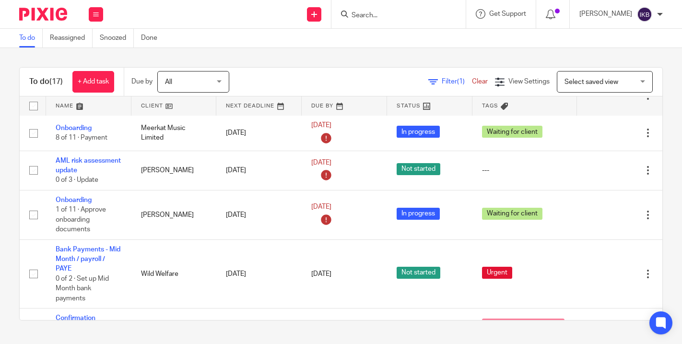
click at [350, 14] on input "Search" at bounding box center [393, 16] width 86 height 9
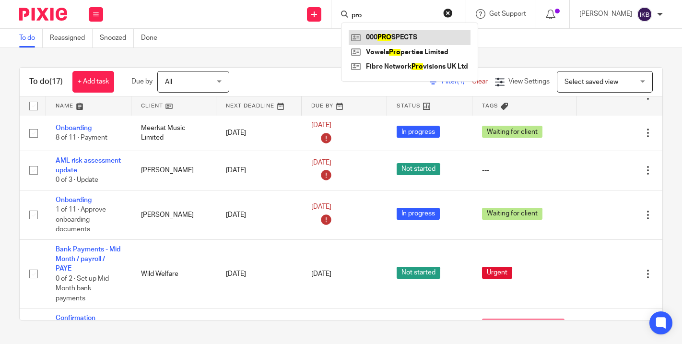
type input "pro"
click at [359, 34] on link at bounding box center [410, 37] width 122 height 14
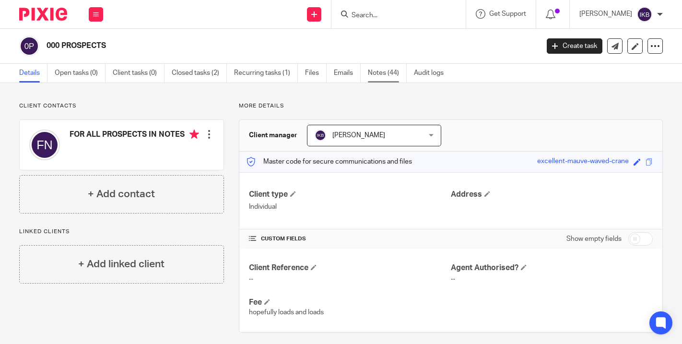
click at [377, 69] on link "Notes (44)" at bounding box center [387, 73] width 39 height 19
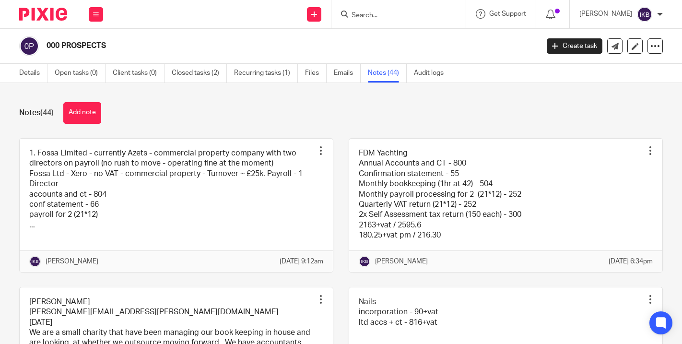
click at [93, 111] on button "Add note" at bounding box center [82, 113] width 38 height 22
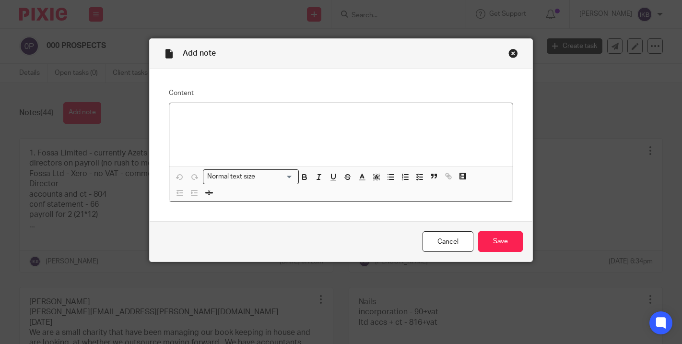
paste div
click at [220, 137] on p "Payroll" at bounding box center [341, 135] width 328 height 10
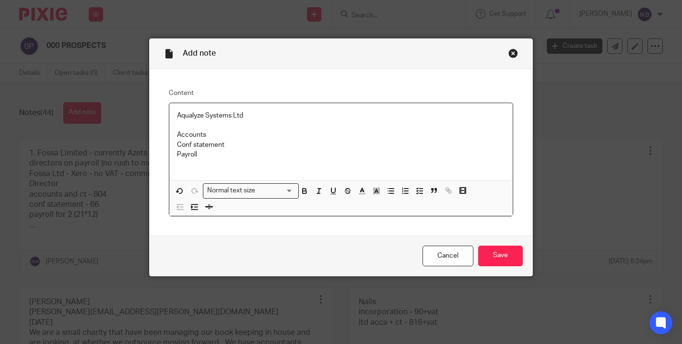
click at [235, 128] on p at bounding box center [341, 125] width 328 height 10
click at [211, 135] on p "Accounts" at bounding box center [341, 135] width 328 height 10
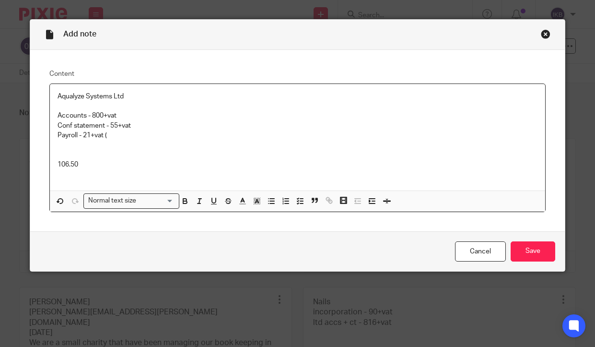
click at [134, 115] on p "Accounts - 800+vat" at bounding box center [298, 116] width 480 height 10
click at [153, 124] on p "Conf statement - 55+vat" at bounding box center [298, 126] width 480 height 10
click at [137, 140] on p at bounding box center [298, 145] width 480 height 10
click at [125, 133] on p "Payroll - 21+vat (" at bounding box center [298, 135] width 480 height 10
drag, startPoint x: 99, startPoint y: 160, endPoint x: 52, endPoint y: 160, distance: 46.5
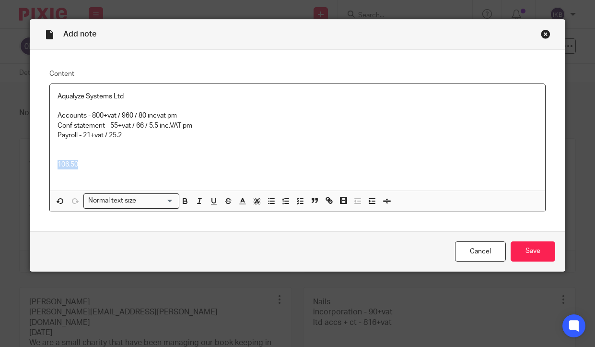
click at [52, 160] on div "Aqualyze Systems Ltd Accounts - 800+vat / 960 / 80 incvat pm Conf statement - 5…" at bounding box center [297, 137] width 495 height 106
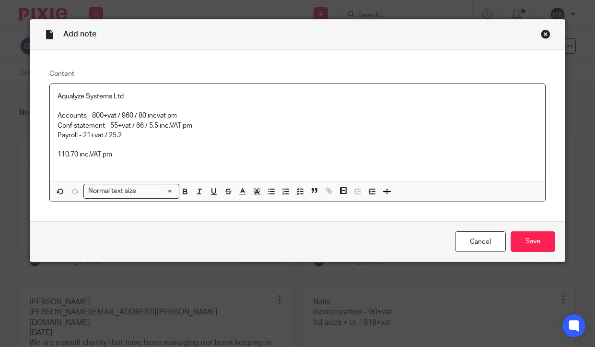
click at [60, 164] on p at bounding box center [298, 165] width 480 height 10
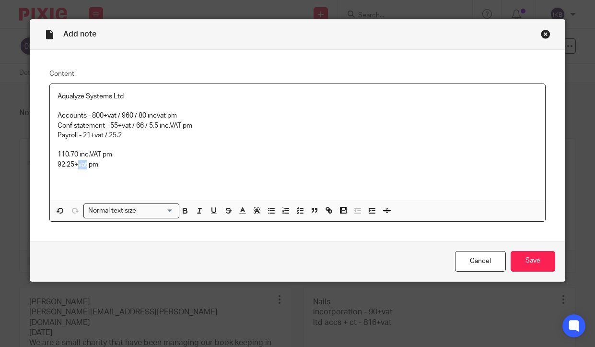
drag, startPoint x: 87, startPoint y: 164, endPoint x: 79, endPoint y: 164, distance: 8.2
click at [79, 164] on p "92.25+vat pm" at bounding box center [298, 165] width 480 height 10
click at [86, 182] on p at bounding box center [298, 184] width 480 height 10
click at [84, 135] on p "Payroll - 21+vat / 25.2" at bounding box center [298, 135] width 480 height 10
click at [84, 137] on p "Payroll - 21+vat / 25.2" at bounding box center [298, 135] width 480 height 10
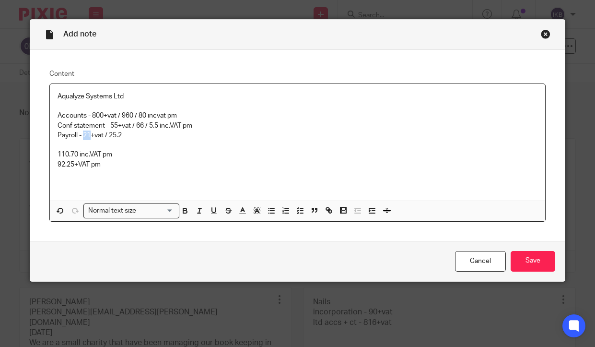
click at [84, 137] on p "Payroll - 21+vat / 25.2" at bounding box center [298, 135] width 480 height 10
click at [83, 137] on p "Payroll - 21+vat / 25.2" at bounding box center [298, 135] width 480 height 10
click at [130, 143] on p at bounding box center [298, 145] width 480 height 10
click at [83, 135] on p "Payroll - 21+vat / 25.2" at bounding box center [298, 135] width 480 height 10
click at [83, 148] on p at bounding box center [298, 145] width 480 height 10
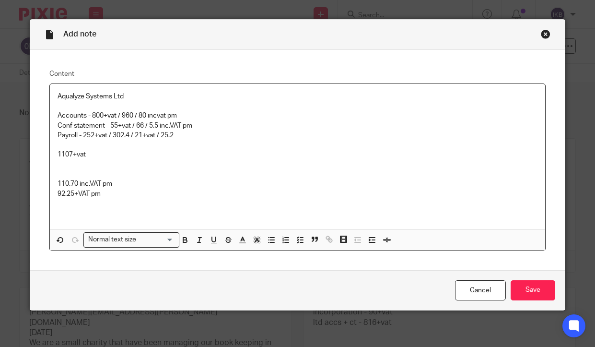
click at [103, 155] on p "1107+vat" at bounding box center [298, 155] width 480 height 10
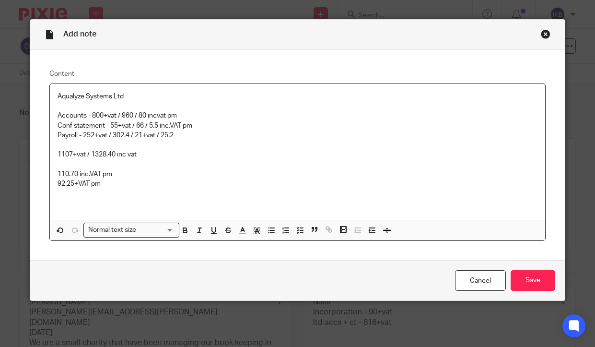
click at [182, 136] on p "Payroll - 252+vat / 302.4 / 21+vat / 25.2" at bounding box center [298, 135] width 480 height 10
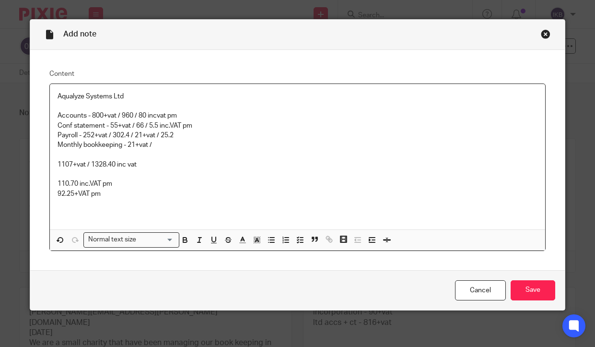
click at [128, 144] on p "Monthly bookkeeping - 21+vat /" at bounding box center [298, 145] width 480 height 10
click at [229, 140] on p "Monthly bookkeeping - 252+vat / 302.40 / 21+vat /" at bounding box center [298, 145] width 480 height 10
click at [225, 143] on p "Monthly bookkeeping - 252+vat / 302.40 / 21+vat /" at bounding box center [298, 145] width 480 height 10
click at [106, 190] on p "92.25+VAT pm" at bounding box center [298, 194] width 480 height 10
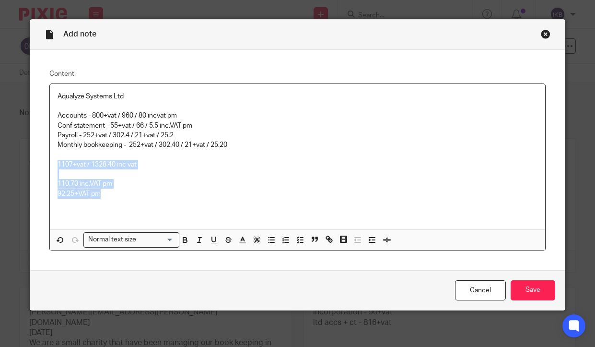
drag, startPoint x: 110, startPoint y: 192, endPoint x: 51, endPoint y: 162, distance: 66.0
click at [51, 162] on div "Aqualyze Systems Ltd Accounts - 800+vat / 960 / 80 incvat pm Conf statement - 5…" at bounding box center [297, 156] width 495 height 145
click at [105, 199] on p at bounding box center [298, 204] width 480 height 10
click at [70, 160] on p "1107+vat / 1328.40 inc vat" at bounding box center [298, 165] width 480 height 10
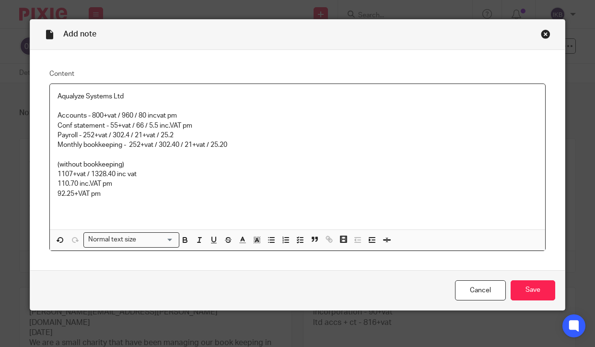
click at [85, 200] on p at bounding box center [298, 204] width 480 height 10
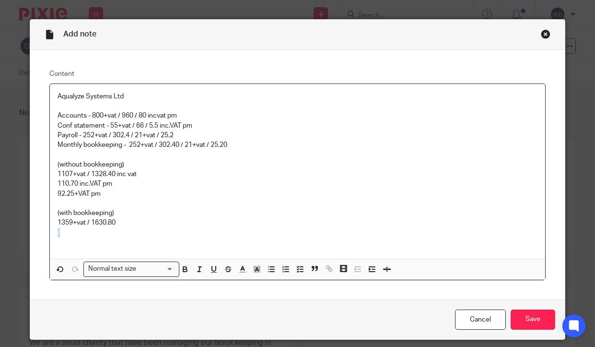
drag, startPoint x: 75, startPoint y: 232, endPoint x: 42, endPoint y: 232, distance: 33.6
click at [42, 232] on div "Content Aqualyze Systems Ltd Accounts - 800+vat / 960 / 80 incvat pm Conf state…" at bounding box center [297, 174] width 535 height 249
click at [122, 228] on p "135.9" at bounding box center [298, 233] width 480 height 10
click at [123, 223] on p "1359+vat / 1630.80" at bounding box center [298, 223] width 480 height 10
click at [62, 230] on p "135.9" at bounding box center [298, 233] width 480 height 10
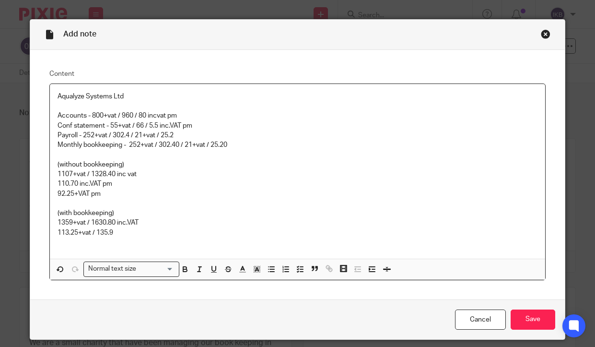
click at [216, 0] on div "Add note Content Aqualyze Systems Ltd Accounts - 800+vat / 960 / 80 incvat pm C…" at bounding box center [297, 173] width 595 height 347
click at [135, 99] on p "Aqualyze Systems Ltd" at bounding box center [298, 97] width 480 height 10
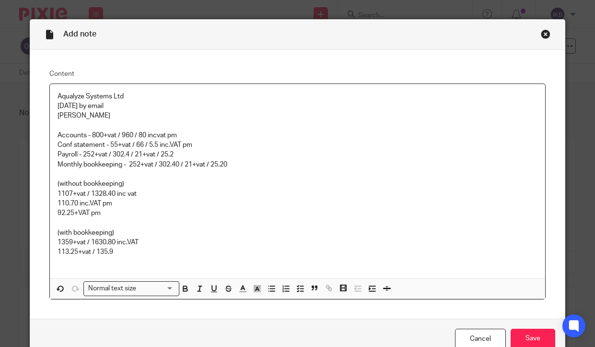
scroll to position [0, 0]
click at [531, 328] on input "Save" at bounding box center [533, 338] width 45 height 21
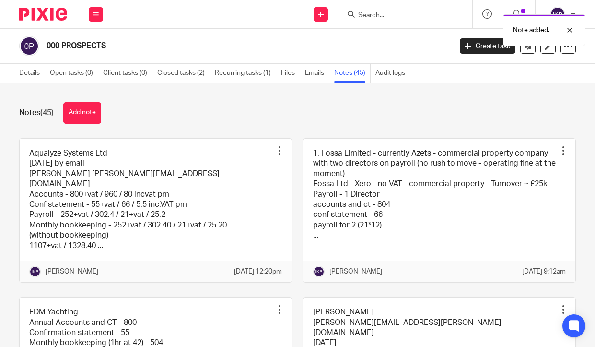
click at [49, 16] on img at bounding box center [43, 14] width 48 height 13
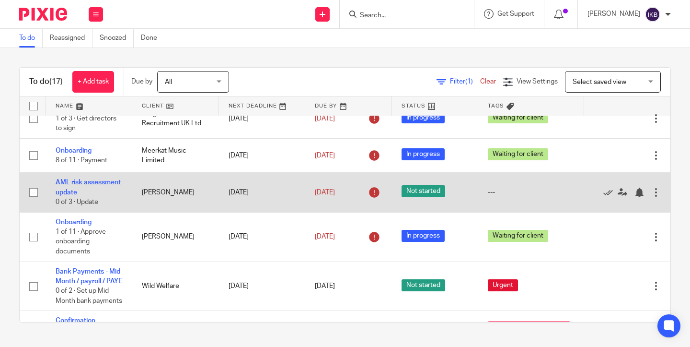
scroll to position [236, 0]
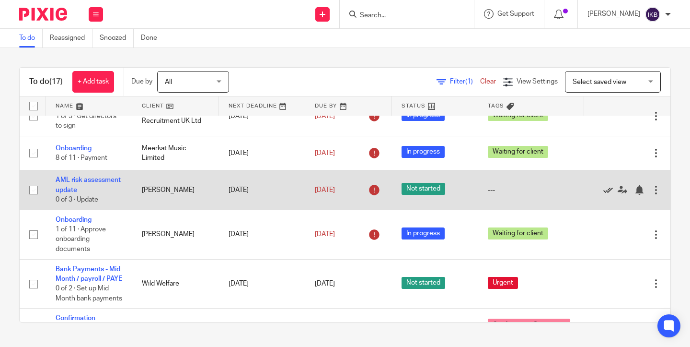
click at [607, 193] on icon at bounding box center [609, 190] width 10 height 10
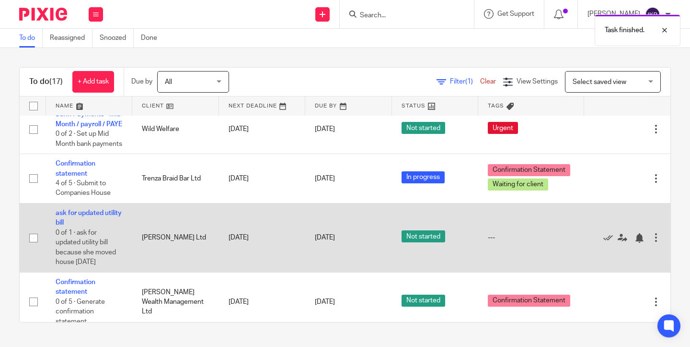
scroll to position [352, 0]
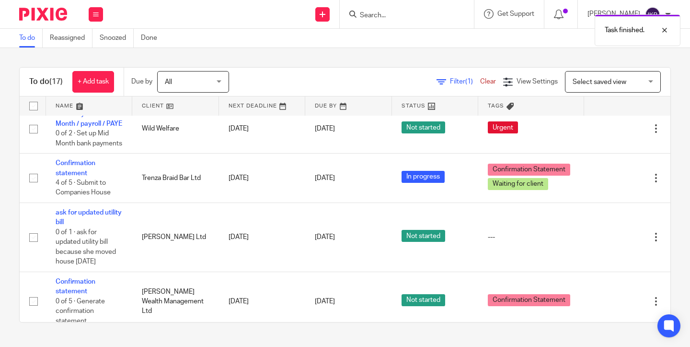
click at [361, 12] on div "Task finished." at bounding box center [513, 28] width 336 height 36
click at [359, 13] on input "Search" at bounding box center [402, 16] width 86 height 9
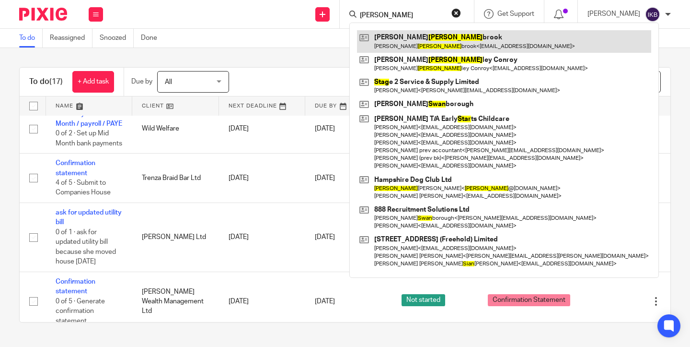
type input "stan"
click at [379, 42] on link at bounding box center [504, 41] width 294 height 22
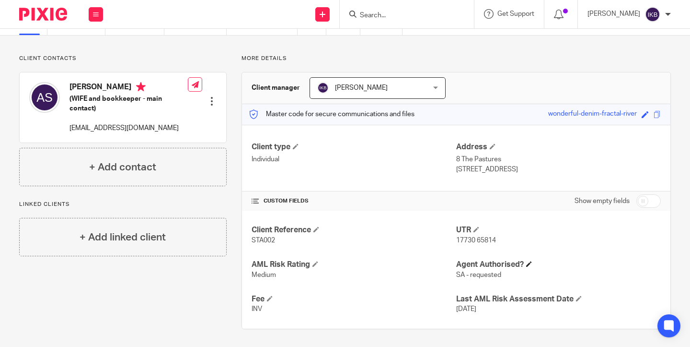
scroll to position [47, 0]
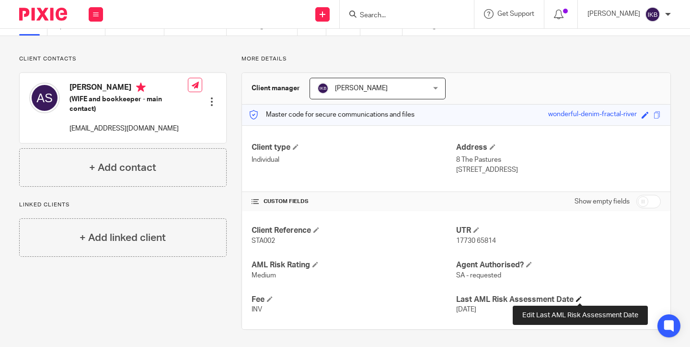
click at [582, 298] on span at bounding box center [579, 299] width 6 height 6
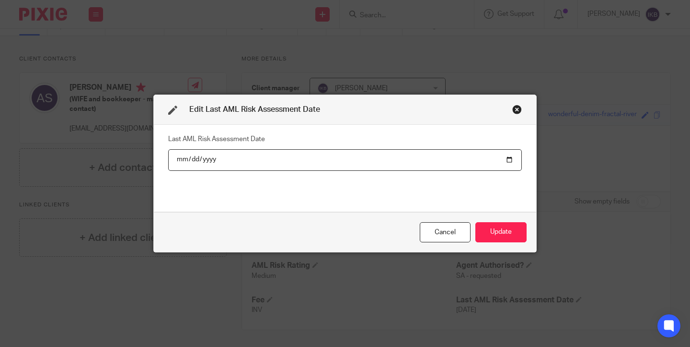
click at [200, 158] on input "[DATE]" at bounding box center [345, 160] width 354 height 22
type input "[DATE]"
click at [501, 232] on button "Update" at bounding box center [501, 232] width 51 height 21
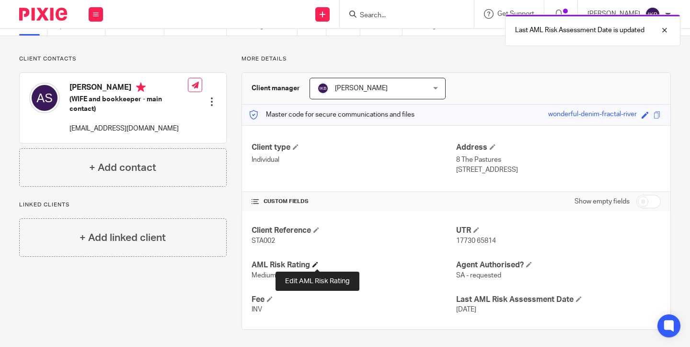
click at [315, 264] on span at bounding box center [316, 264] width 6 height 6
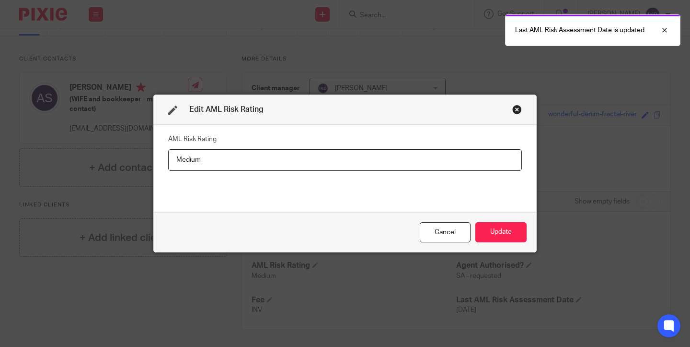
click at [229, 151] on input "Medium" at bounding box center [345, 160] width 354 height 22
click at [229, 152] on input "Medium" at bounding box center [345, 160] width 354 height 22
type input "Low"
click at [488, 234] on button "Update" at bounding box center [501, 232] width 51 height 21
